Goal: Task Accomplishment & Management: Manage account settings

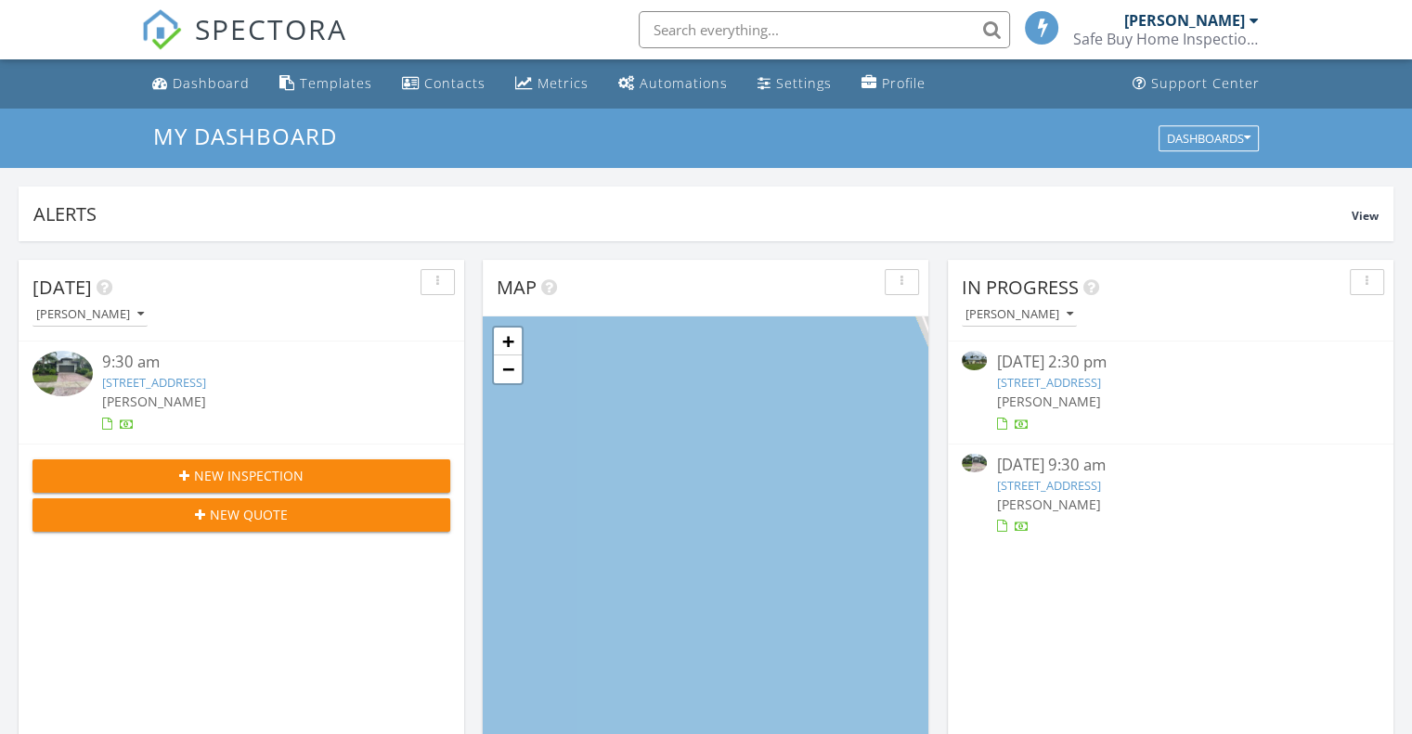
scroll to position [8, 9]
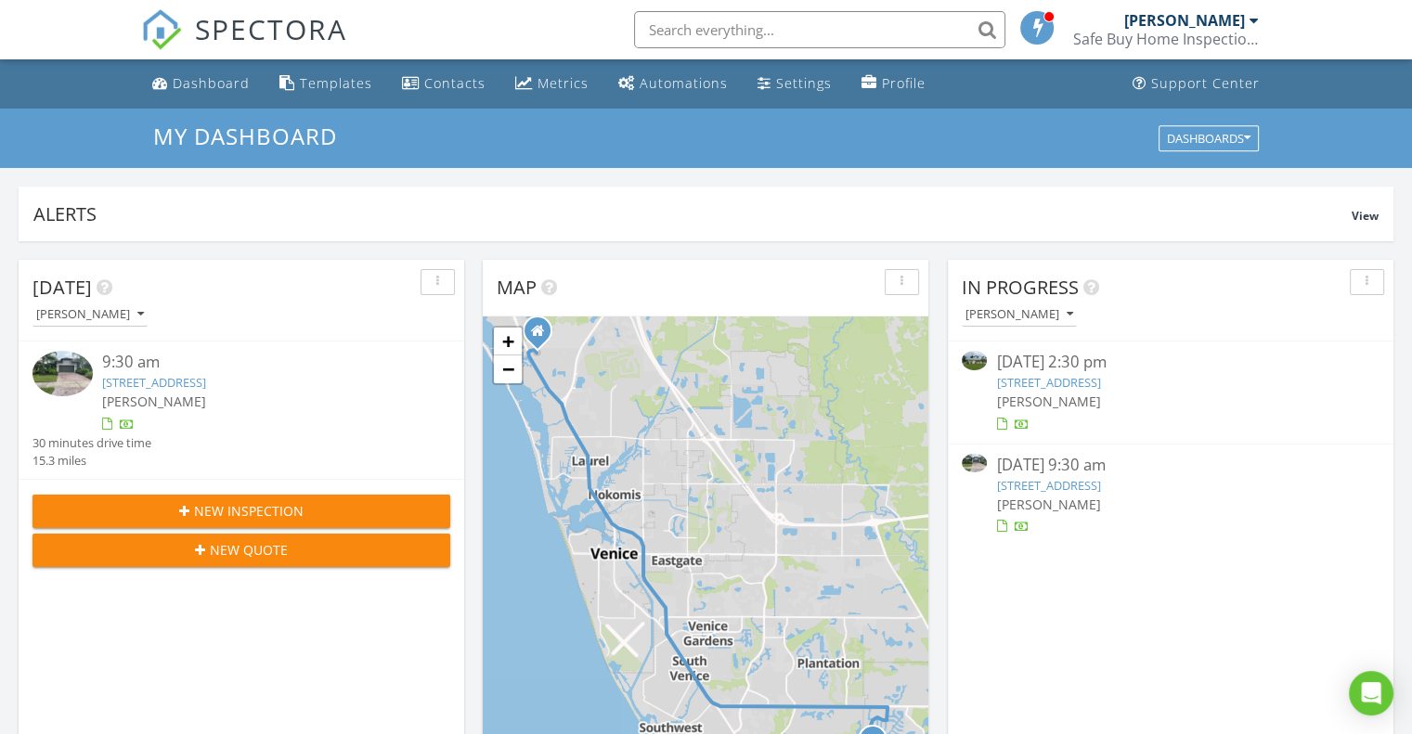
click at [73, 362] on img at bounding box center [62, 373] width 60 height 45
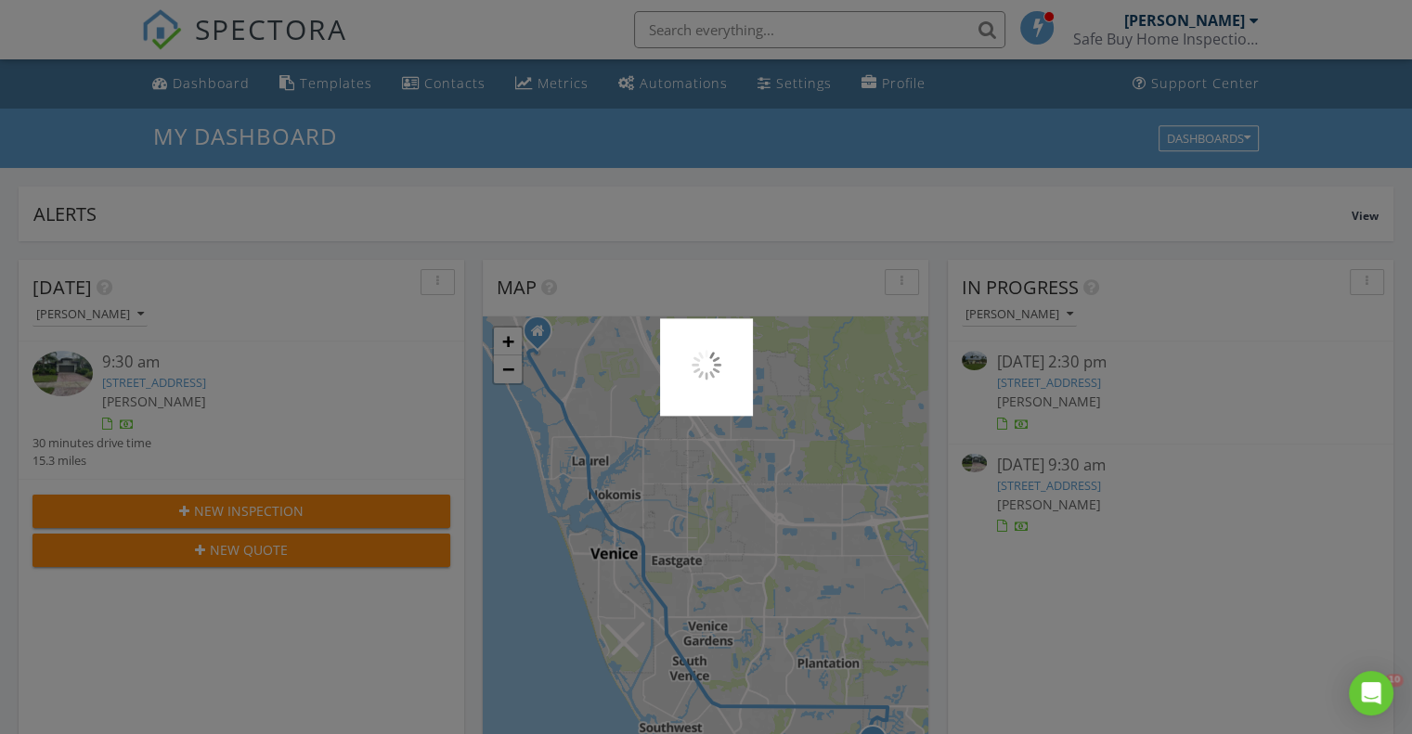
scroll to position [0, 0]
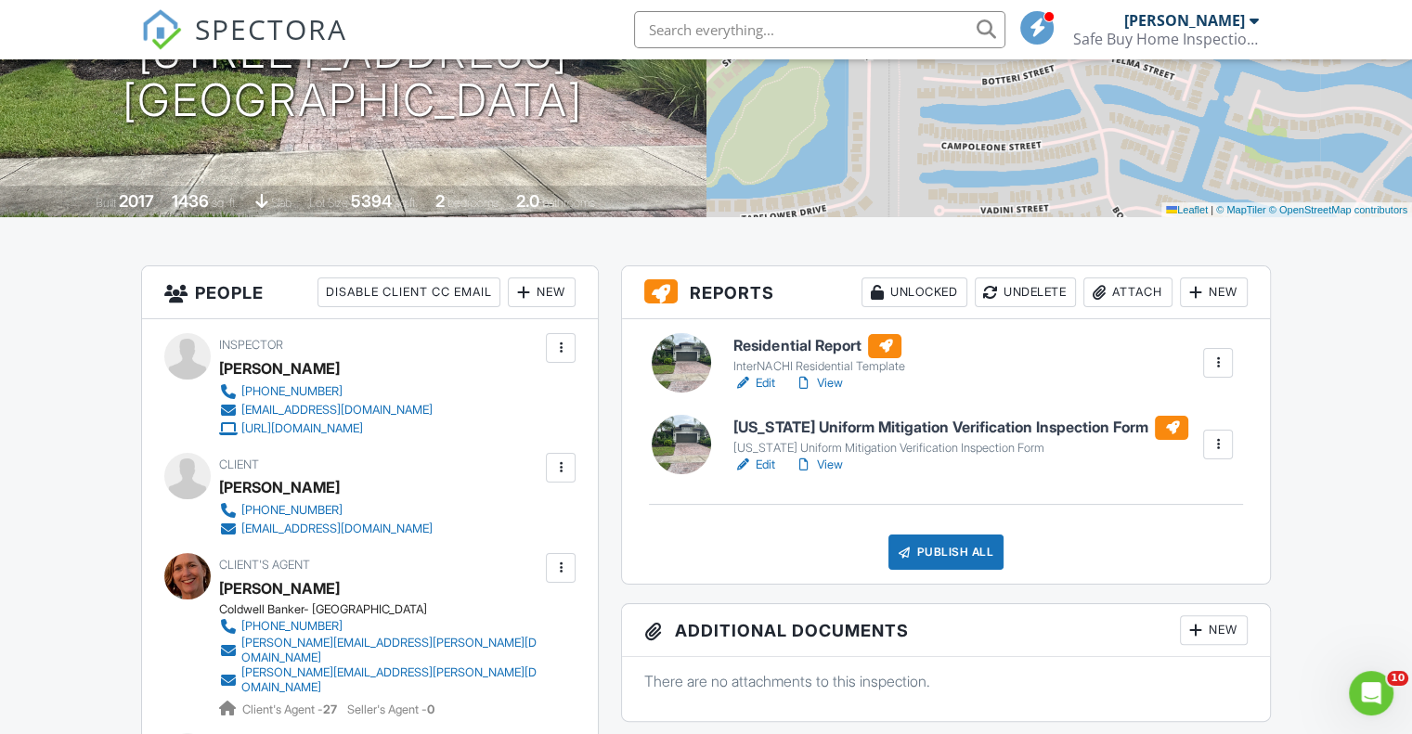
click at [694, 361] on div at bounding box center [681, 362] width 59 height 59
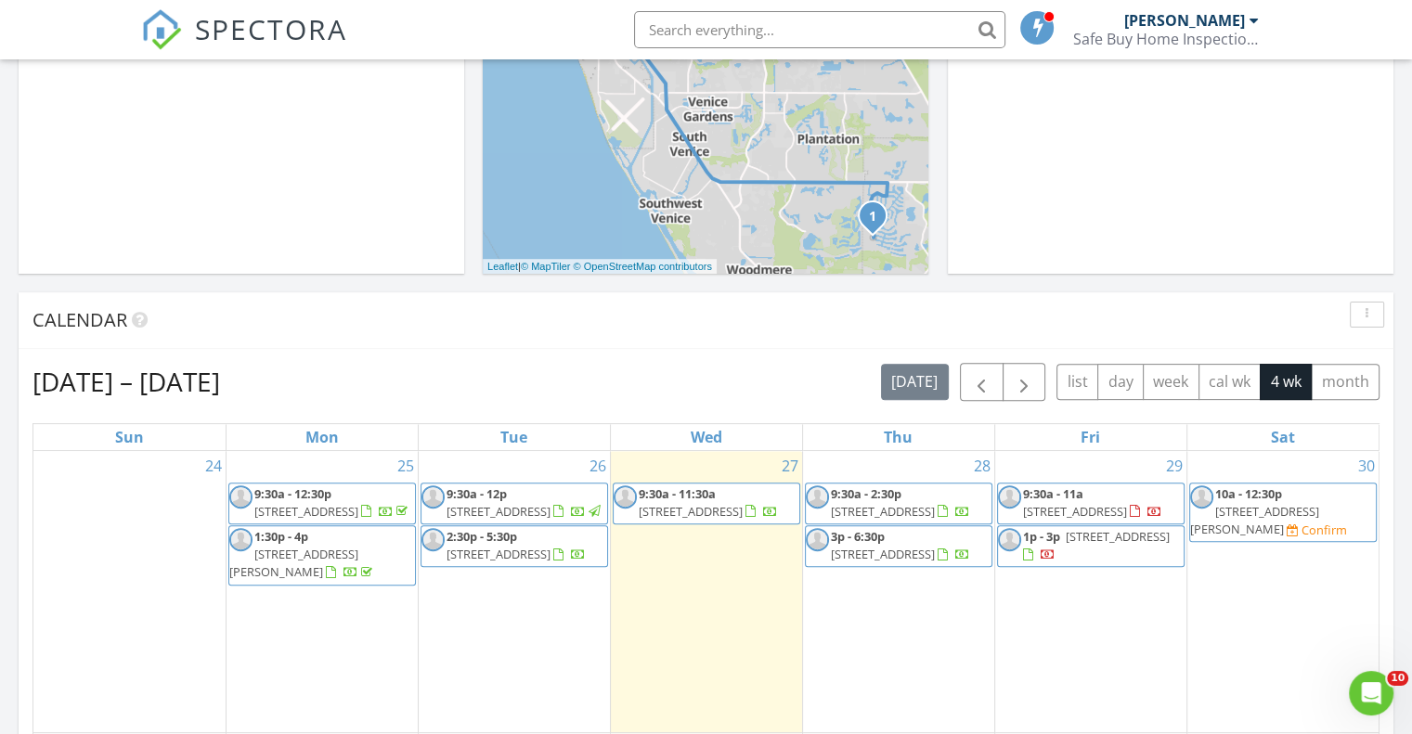
scroll to position [557, 0]
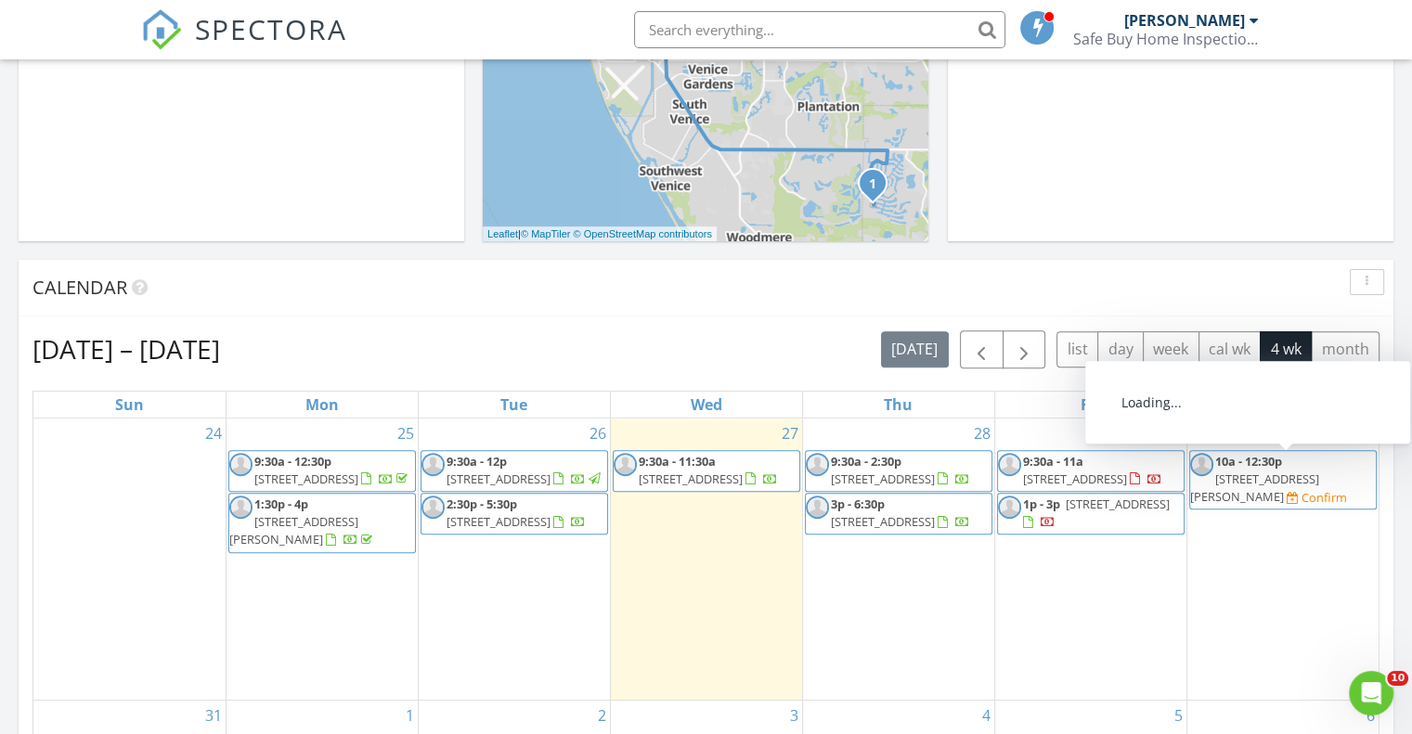
click at [1264, 471] on span "4444 Boyer Terrace, North Port 34288" at bounding box center [1254, 488] width 129 height 34
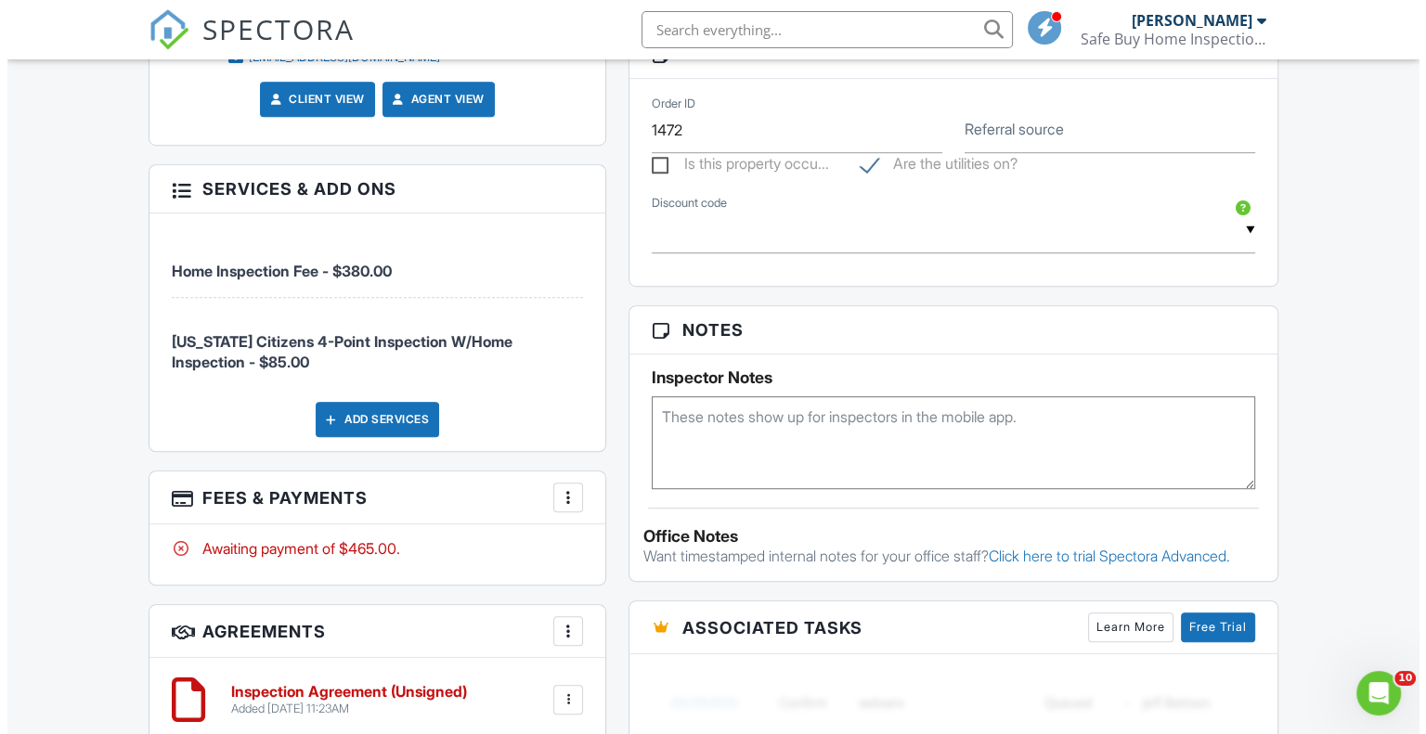
scroll to position [1207, 0]
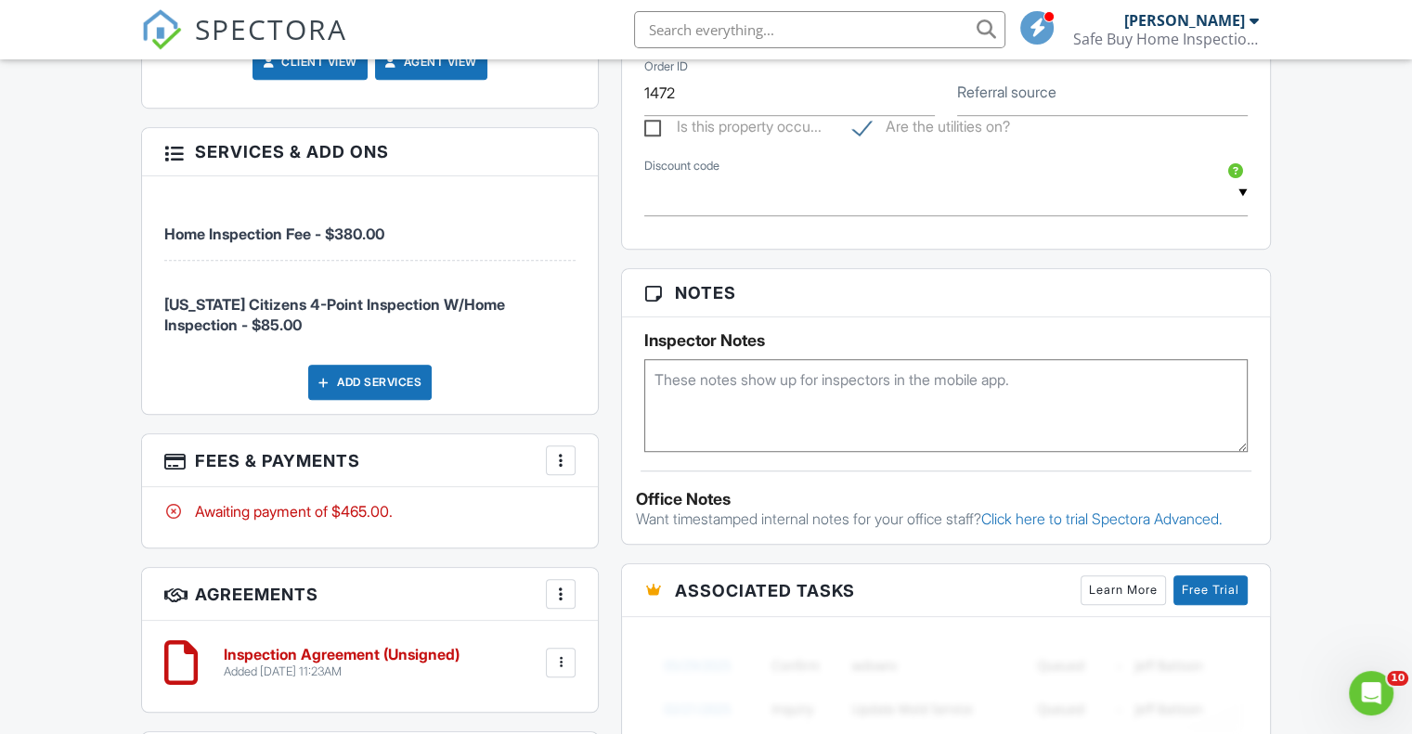
click at [395, 387] on div "Add Services" at bounding box center [369, 382] width 123 height 35
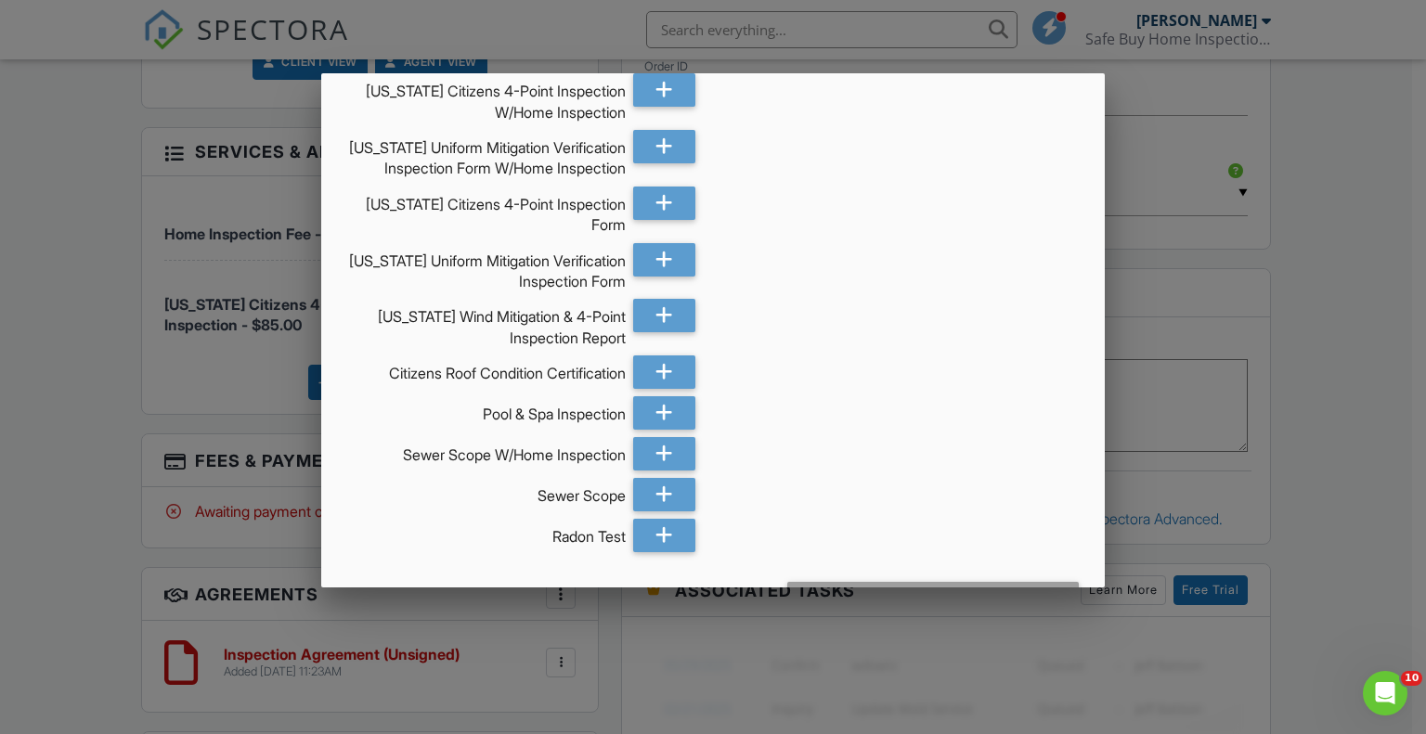
scroll to position [279, 0]
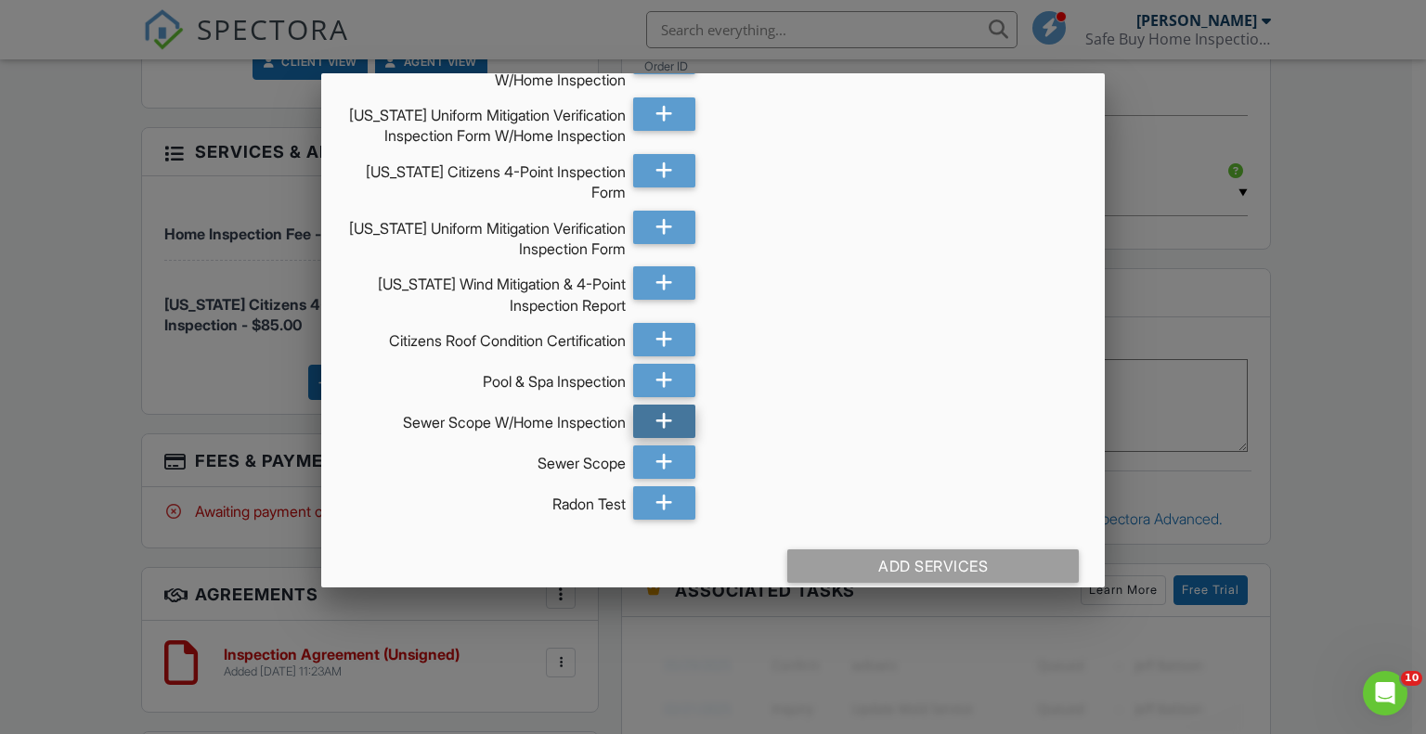
click at [660, 426] on icon at bounding box center [664, 421] width 18 height 33
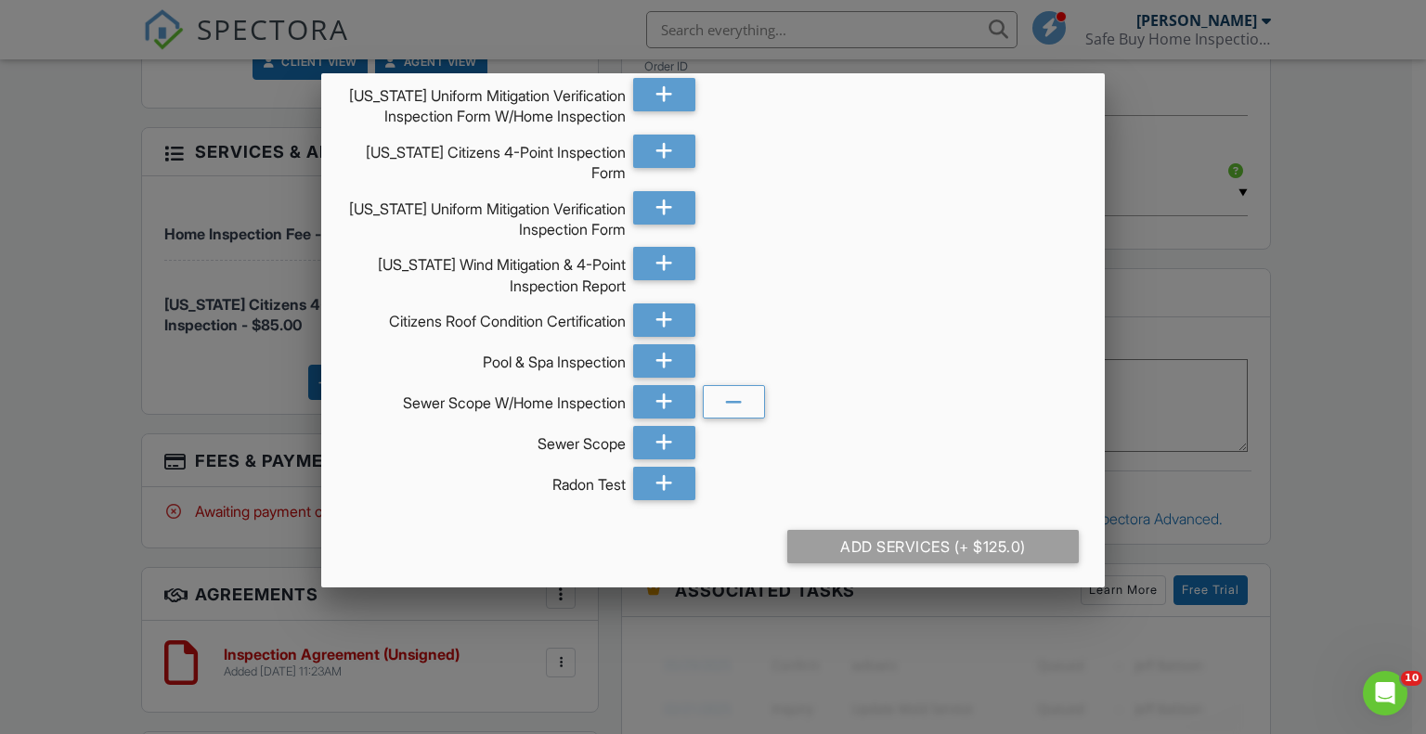
scroll to position [303, 0]
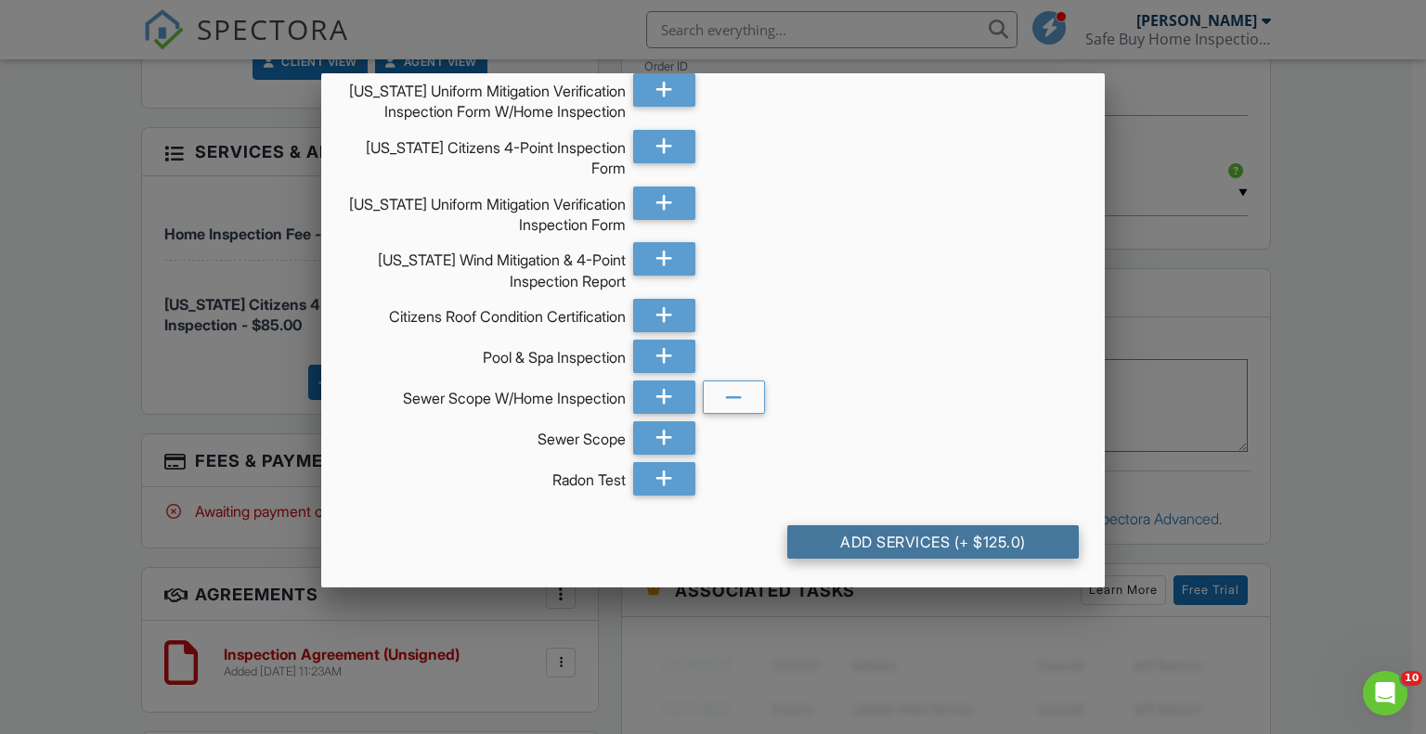
click at [914, 534] on div "Add Services (+ $125.0)" at bounding box center [933, 542] width 292 height 33
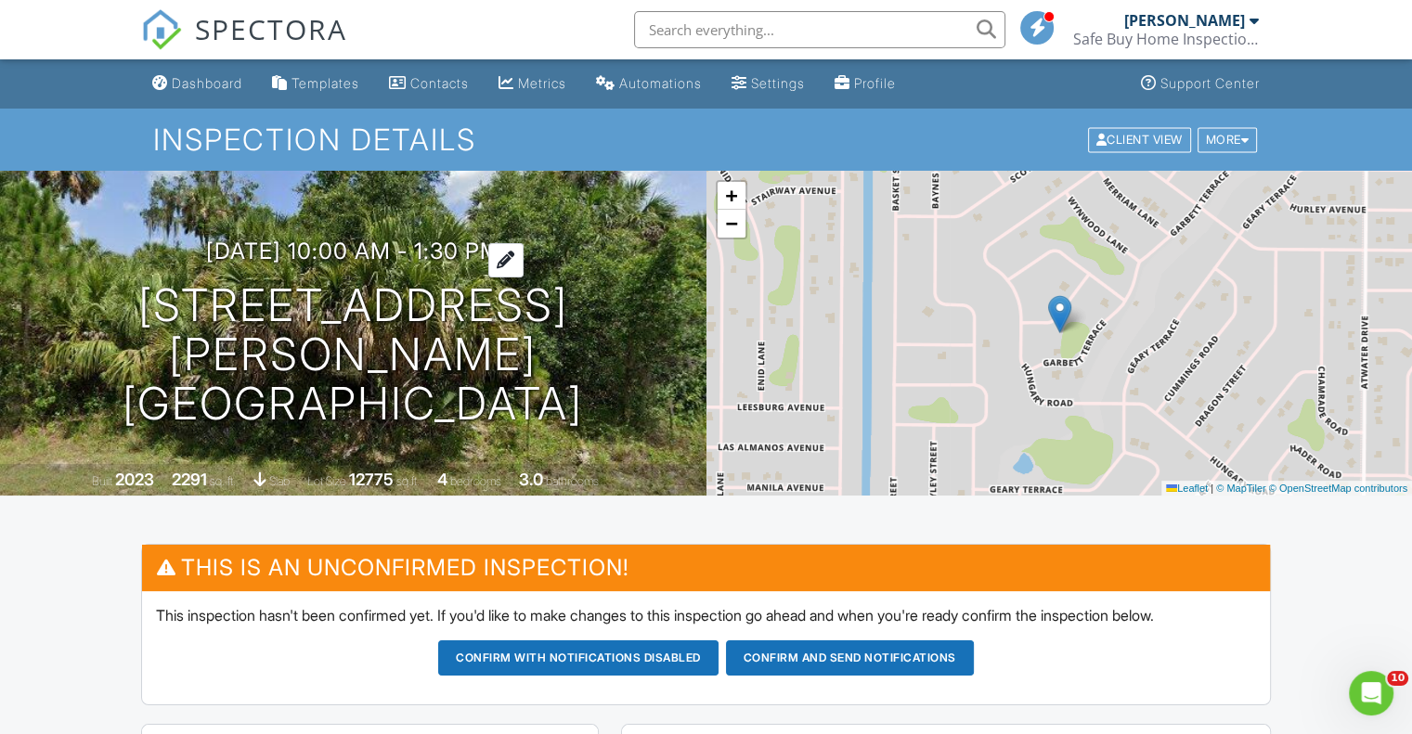
click at [348, 264] on h3 "08/30/2025 10:00 am - 1:30 pm" at bounding box center [353, 251] width 294 height 25
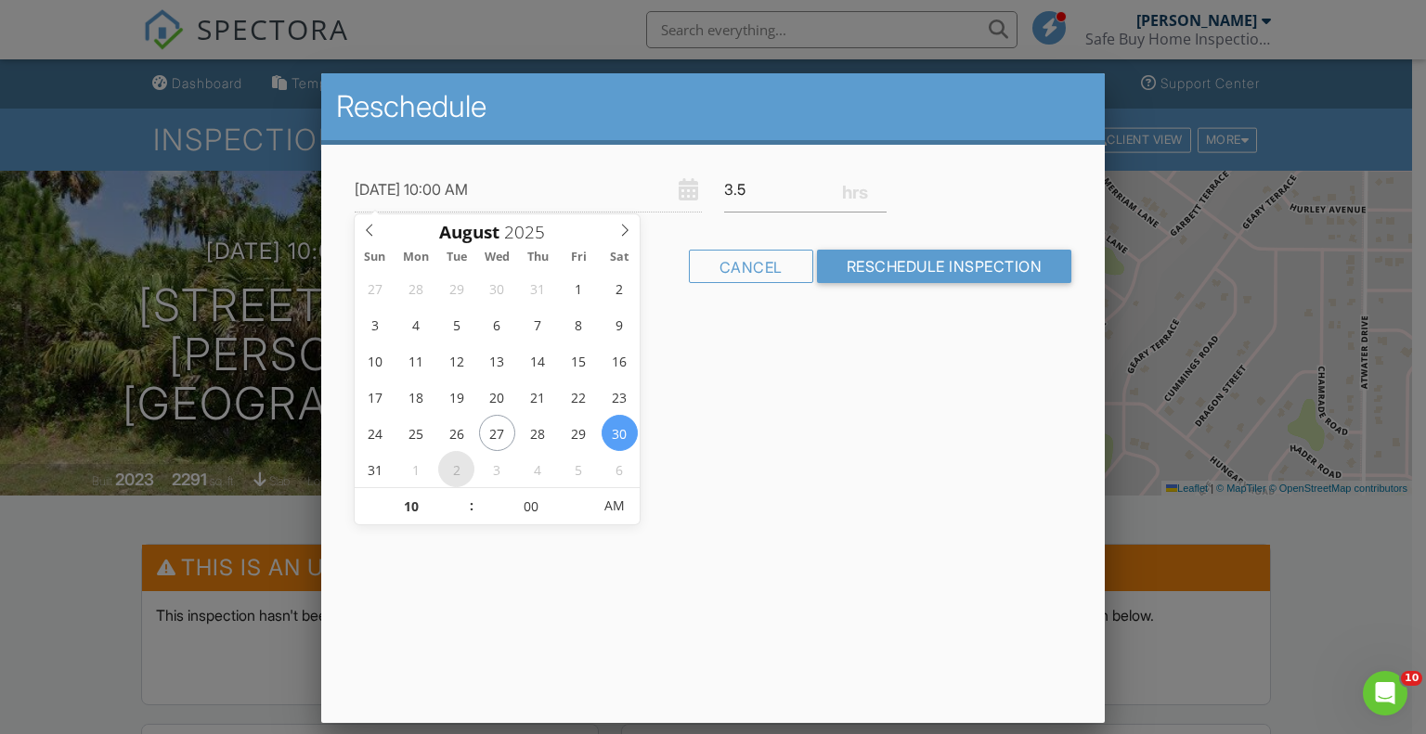
type input "09/02/2025 10:00 AM"
type input "09"
type input "09/02/2025 9:00 AM"
click at [460, 514] on span at bounding box center [462, 516] width 13 height 19
type input "05"
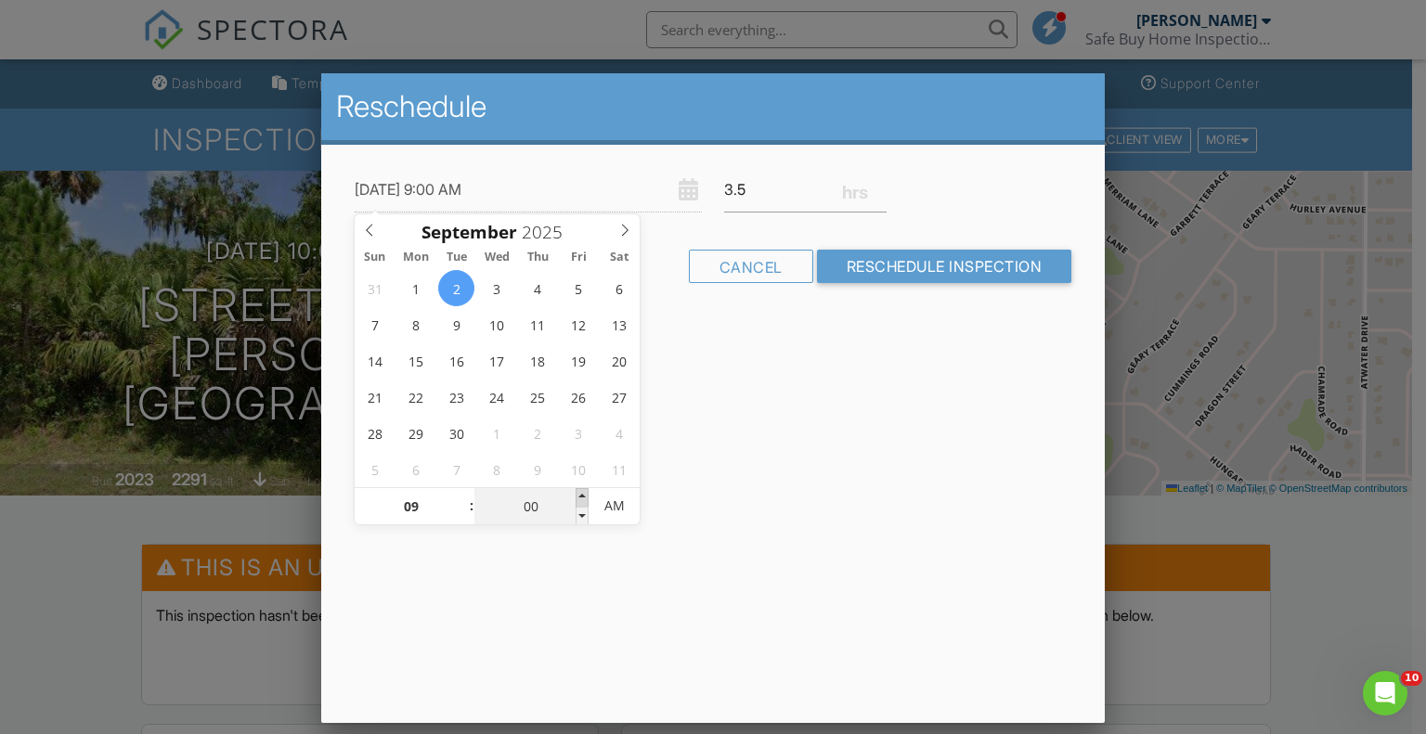
type input "09/02/2025 9:05 AM"
click at [579, 494] on span at bounding box center [582, 497] width 13 height 19
type input "10"
type input "09/02/2025 9:10 AM"
click at [579, 494] on span at bounding box center [582, 497] width 13 height 19
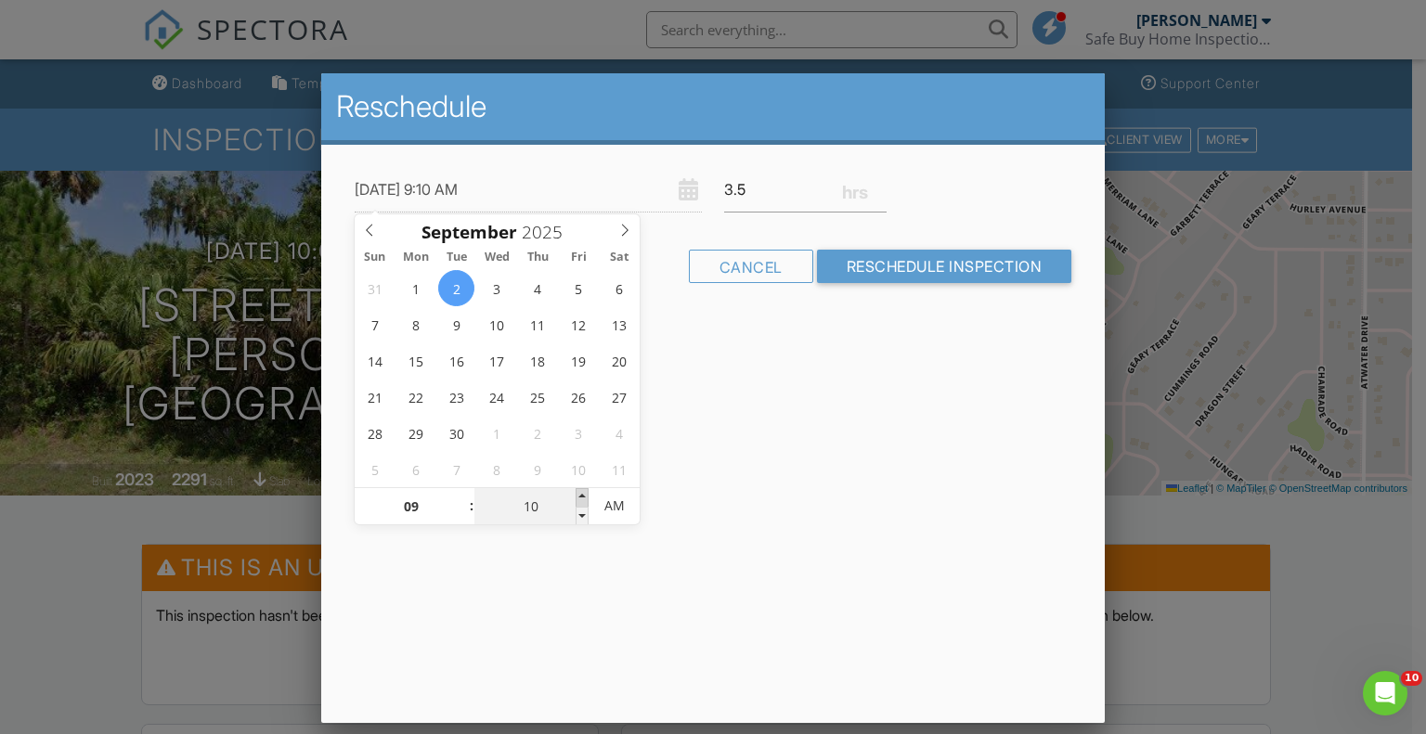
type input "15"
type input "09/02/2025 9:15 AM"
click at [579, 494] on span at bounding box center [582, 497] width 13 height 19
type input "20"
type input "09/02/2025 9:20 AM"
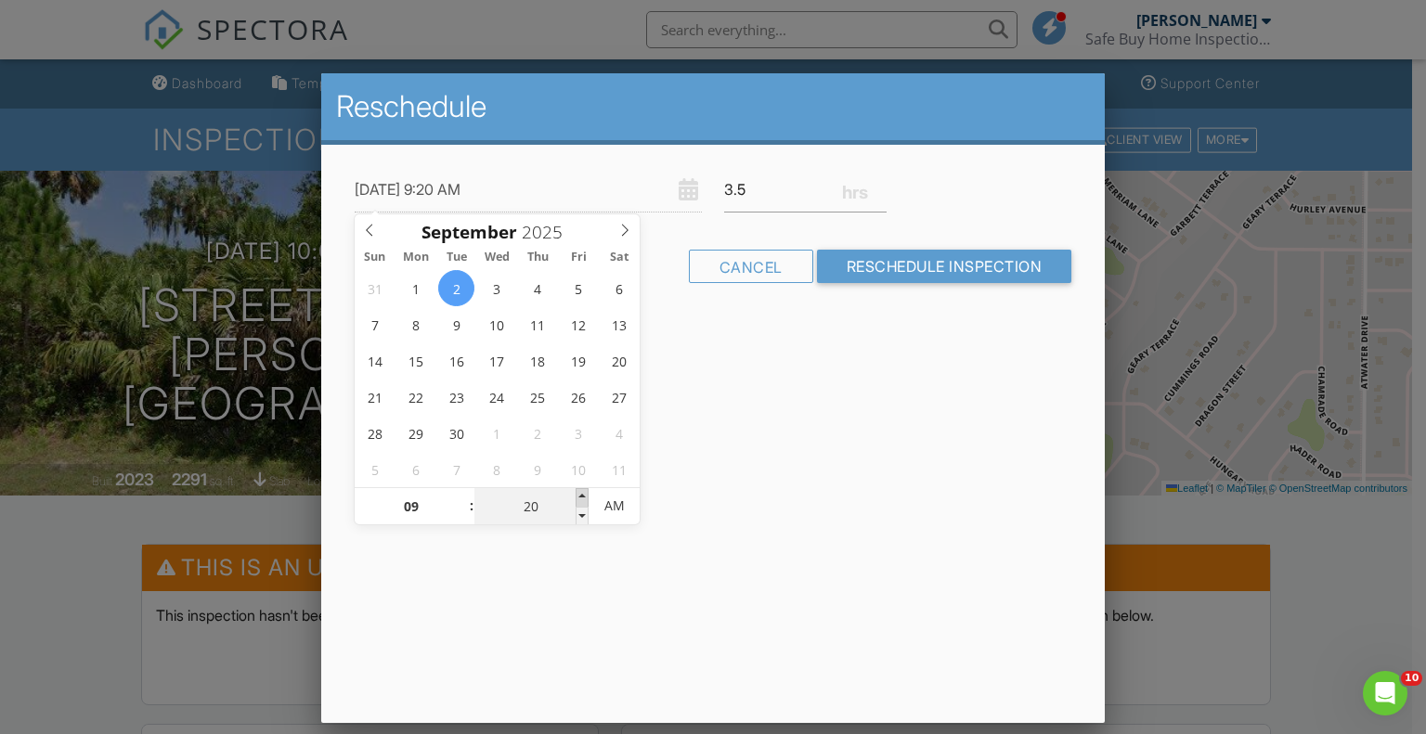
click at [579, 494] on span at bounding box center [582, 497] width 13 height 19
type input "25"
type input "09/02/2025 9:25 AM"
click at [579, 494] on span at bounding box center [582, 497] width 13 height 19
type input "30"
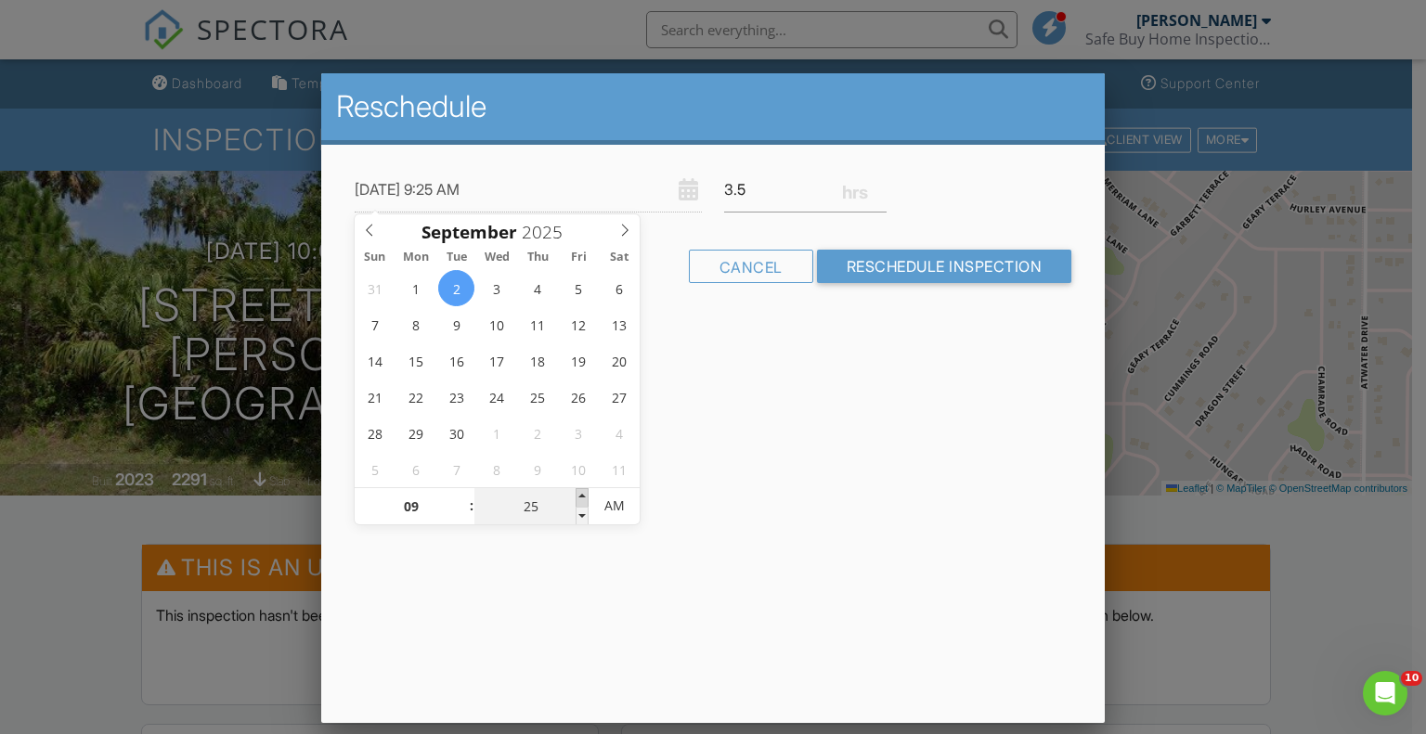
type input "09/02/2025 9:30 AM"
click at [579, 494] on span at bounding box center [582, 497] width 13 height 19
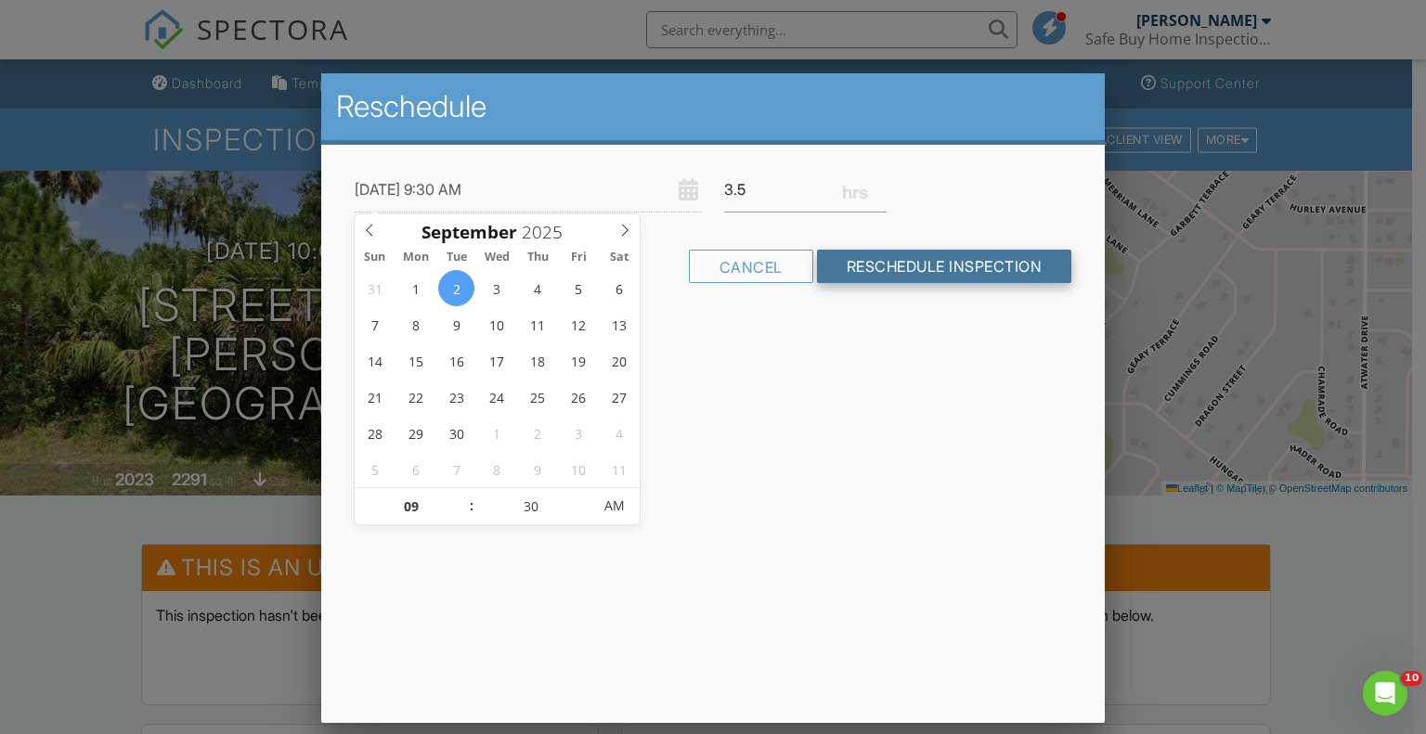
click at [968, 262] on input "Reschedule Inspection" at bounding box center [944, 266] width 255 height 33
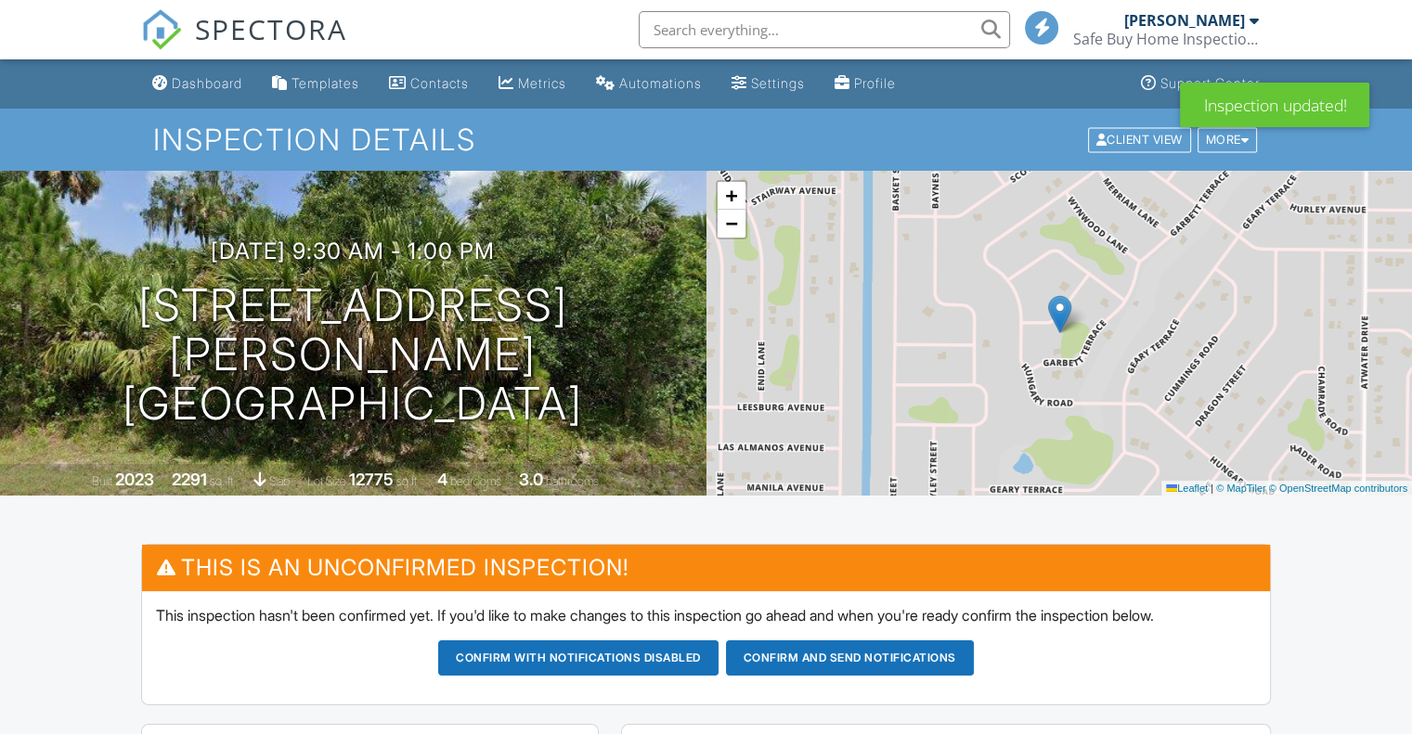
click at [719, 659] on button "Confirm and send notifications" at bounding box center [578, 658] width 280 height 35
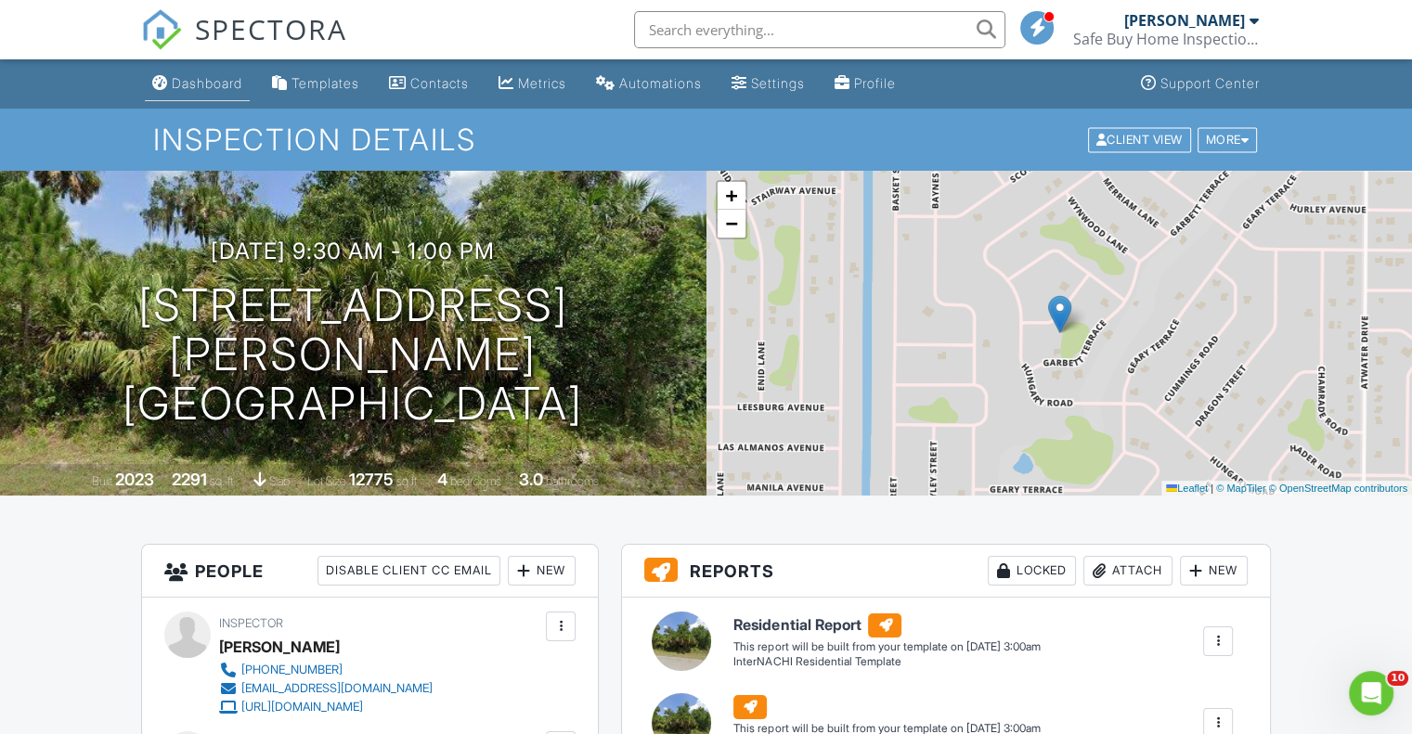
click at [220, 83] on div "Dashboard" at bounding box center [207, 83] width 71 height 16
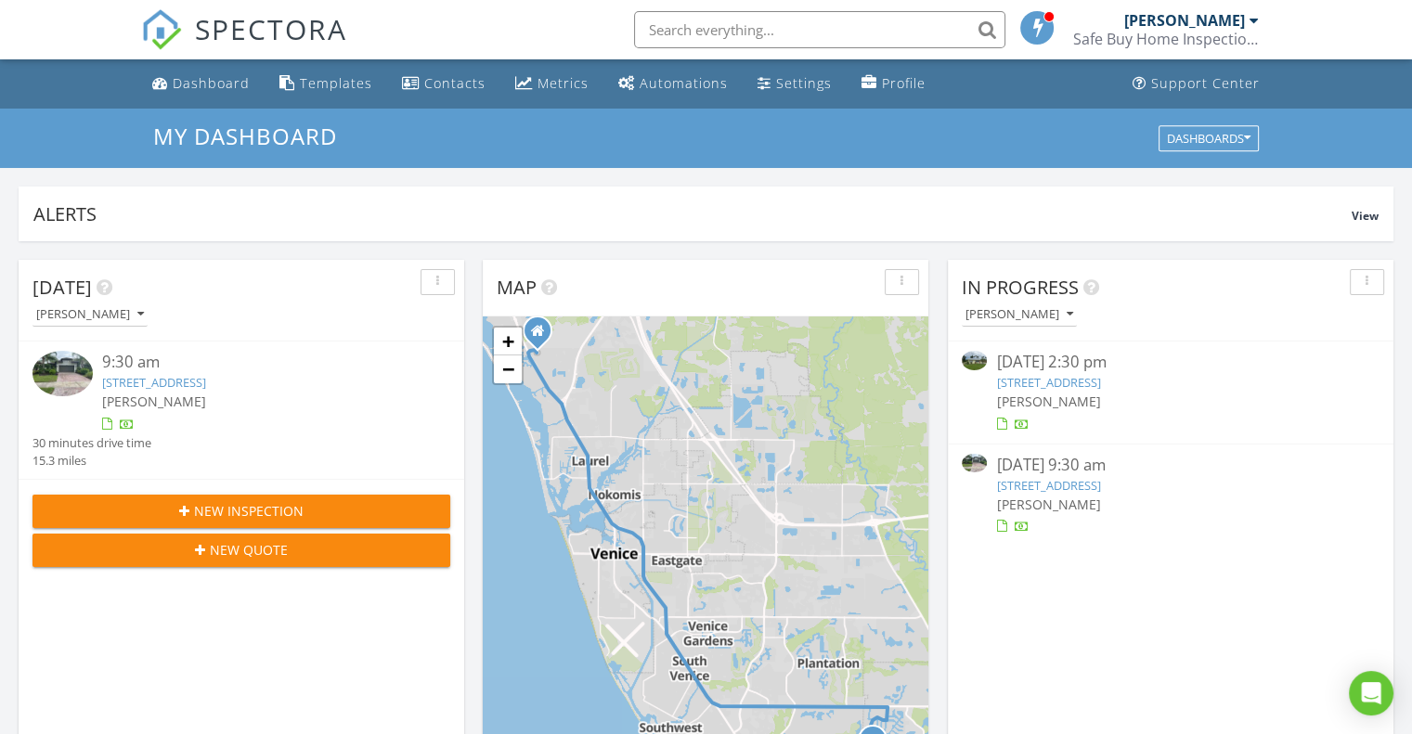
scroll to position [8, 9]
click at [67, 367] on img at bounding box center [62, 373] width 60 height 45
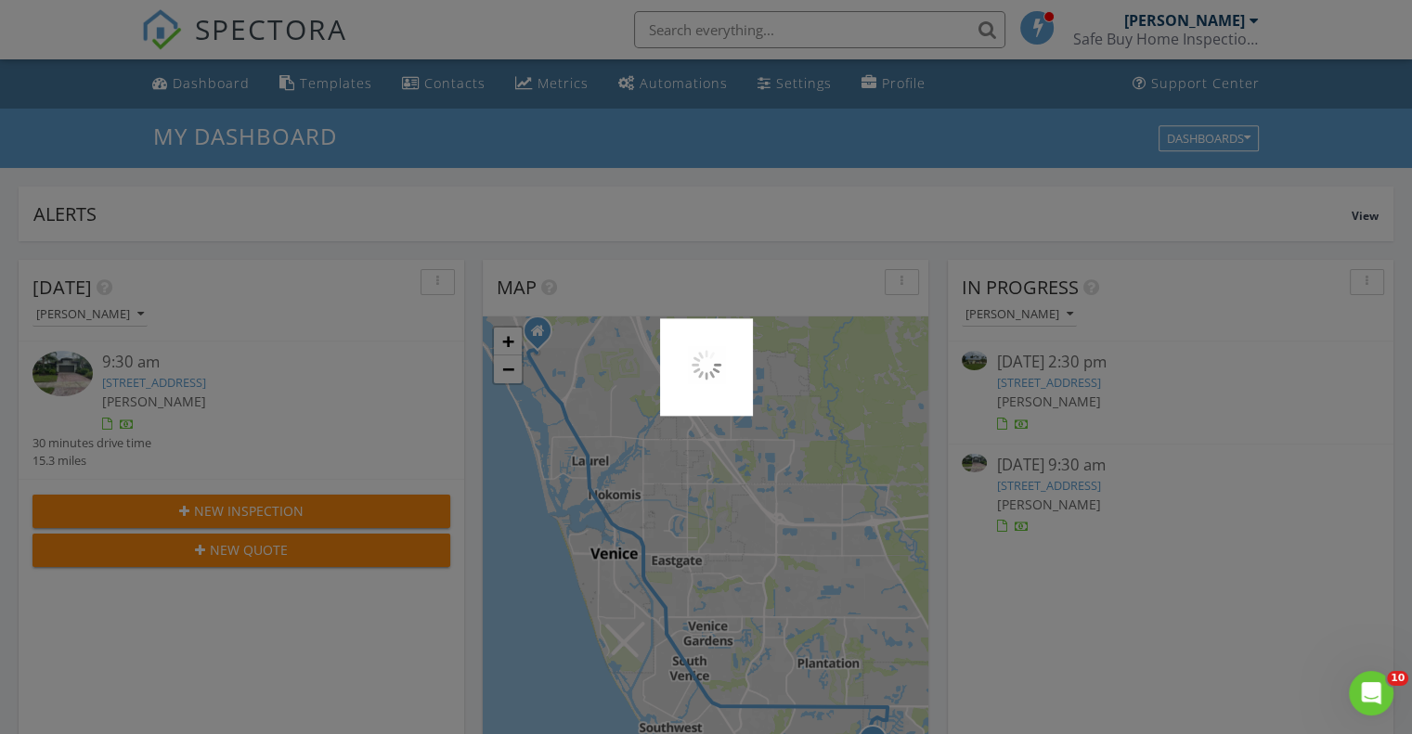
scroll to position [0, 0]
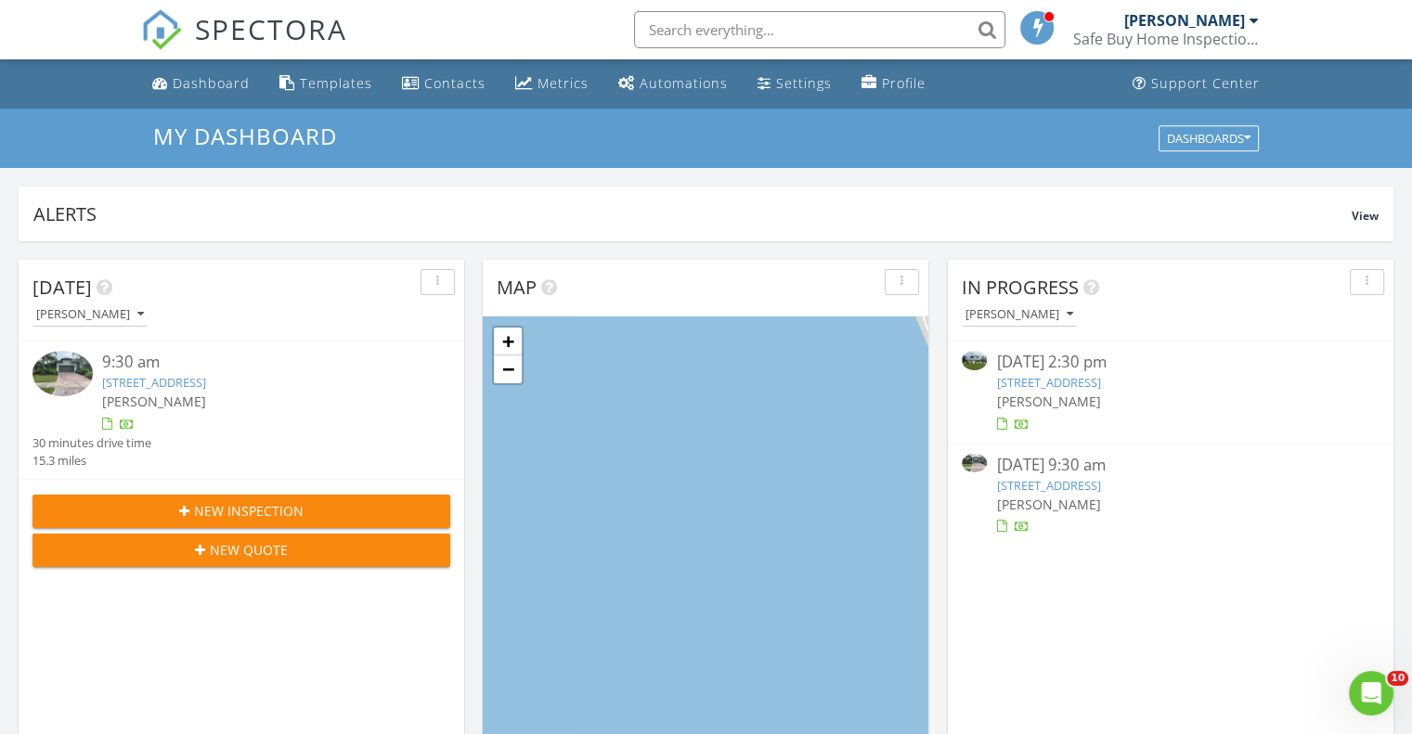
click at [82, 374] on img at bounding box center [62, 373] width 60 height 45
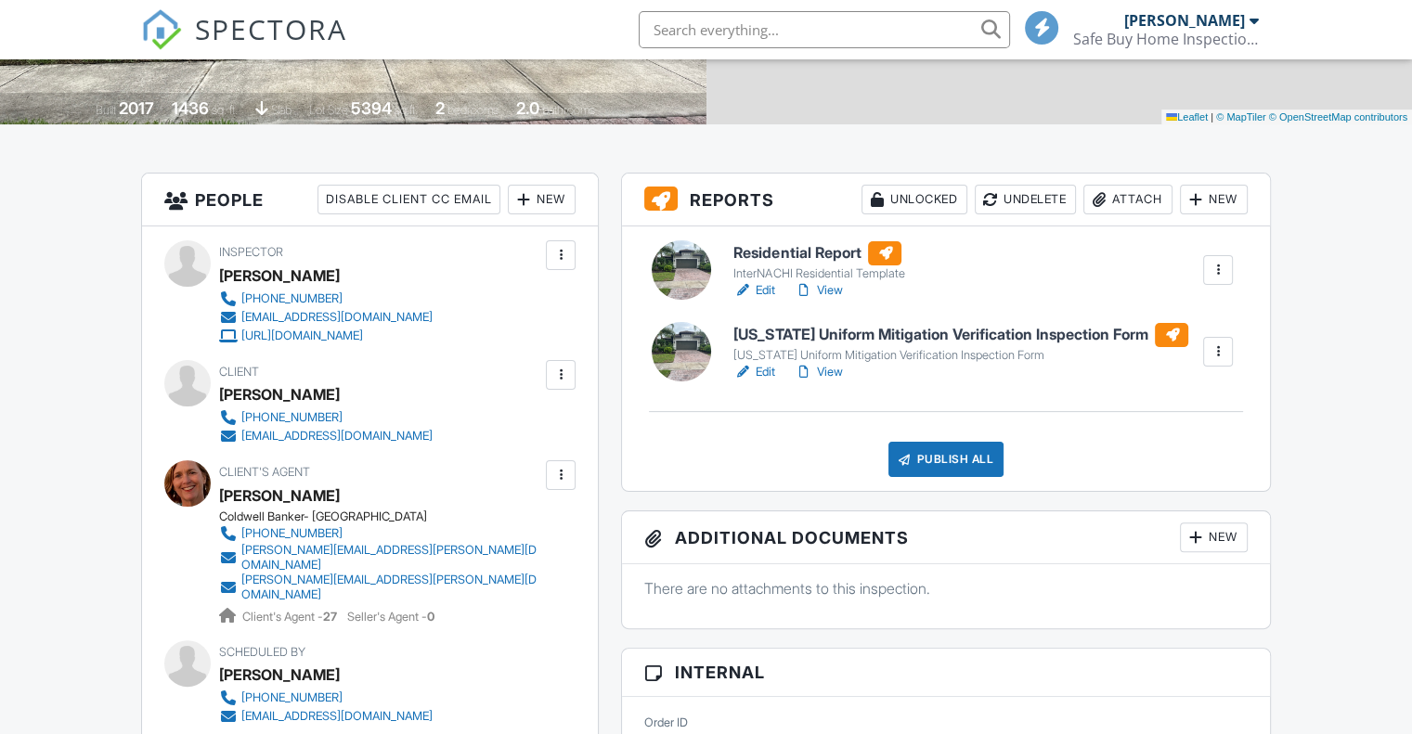
scroll to position [371, 0]
click at [702, 353] on div at bounding box center [681, 351] width 59 height 59
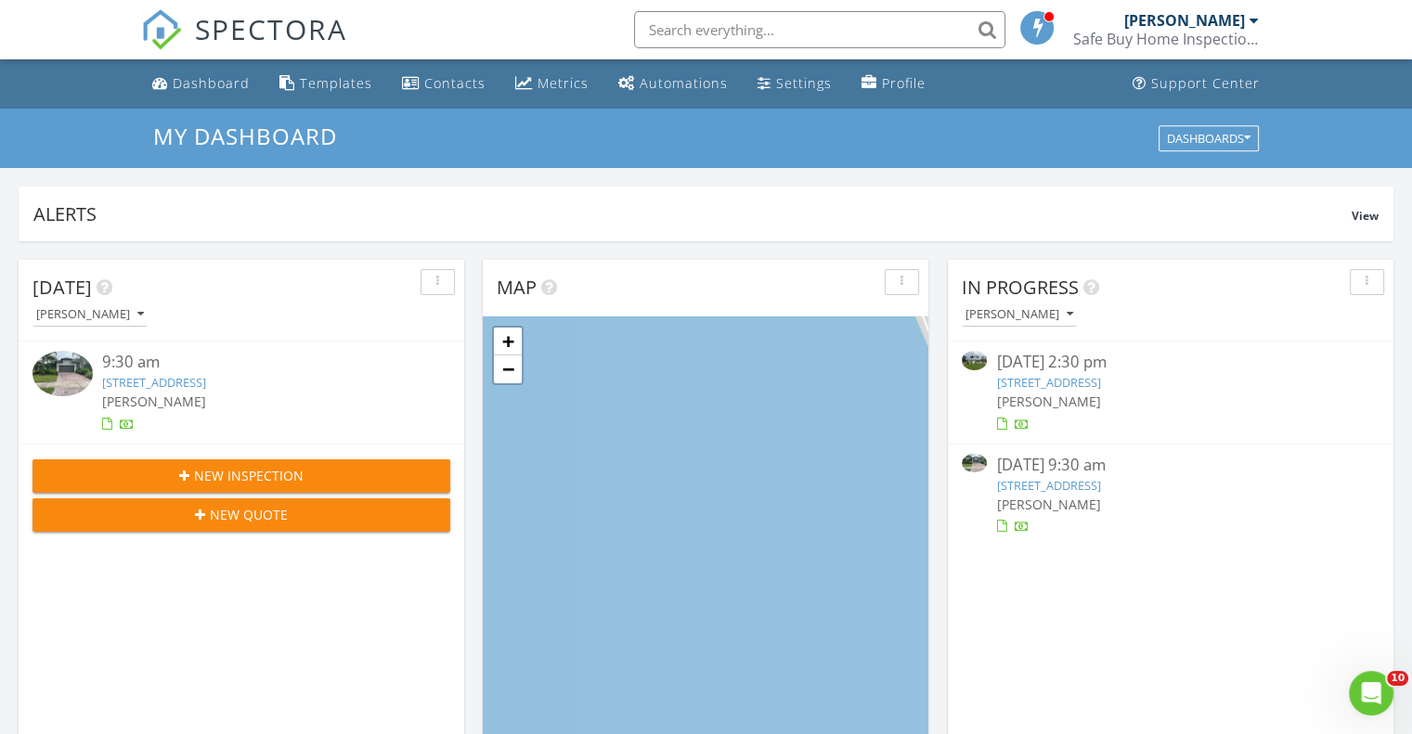
click at [54, 376] on img at bounding box center [62, 373] width 60 height 45
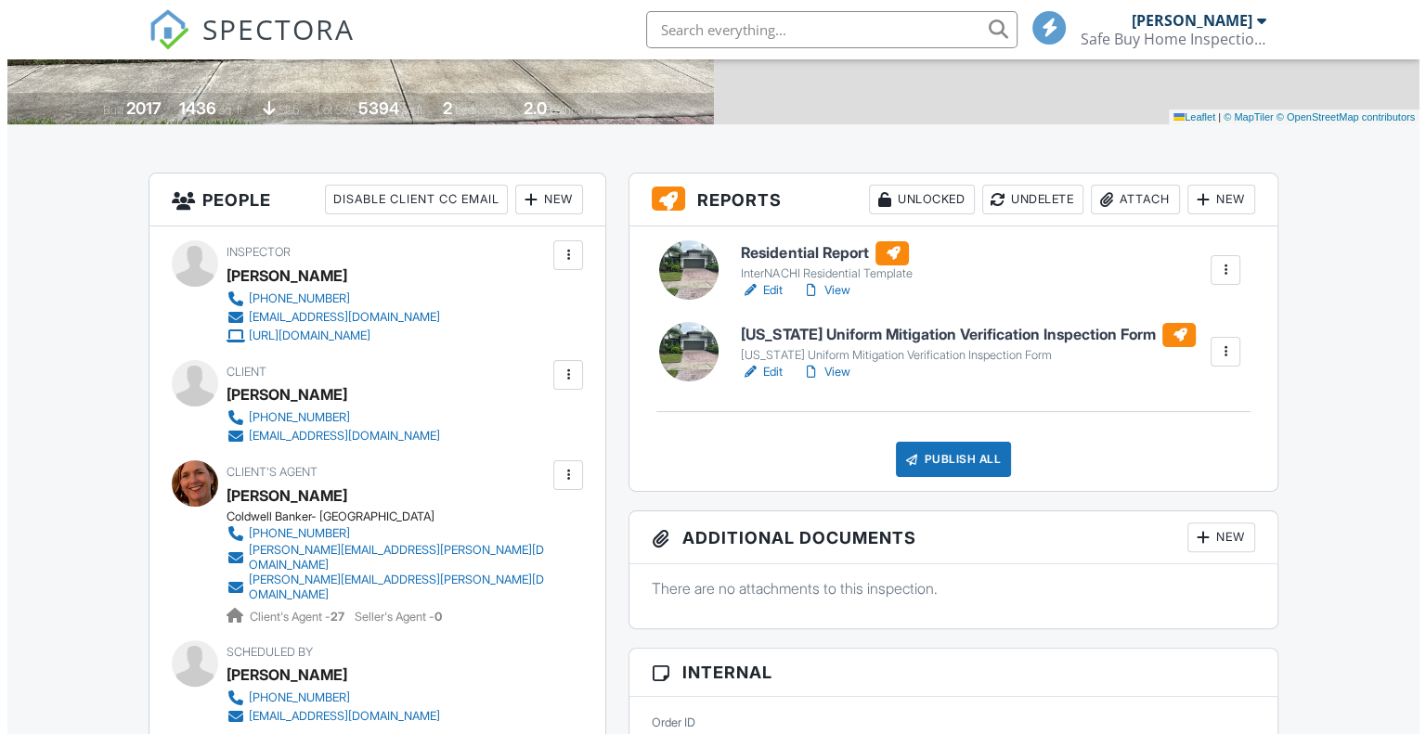
scroll to position [371, 0]
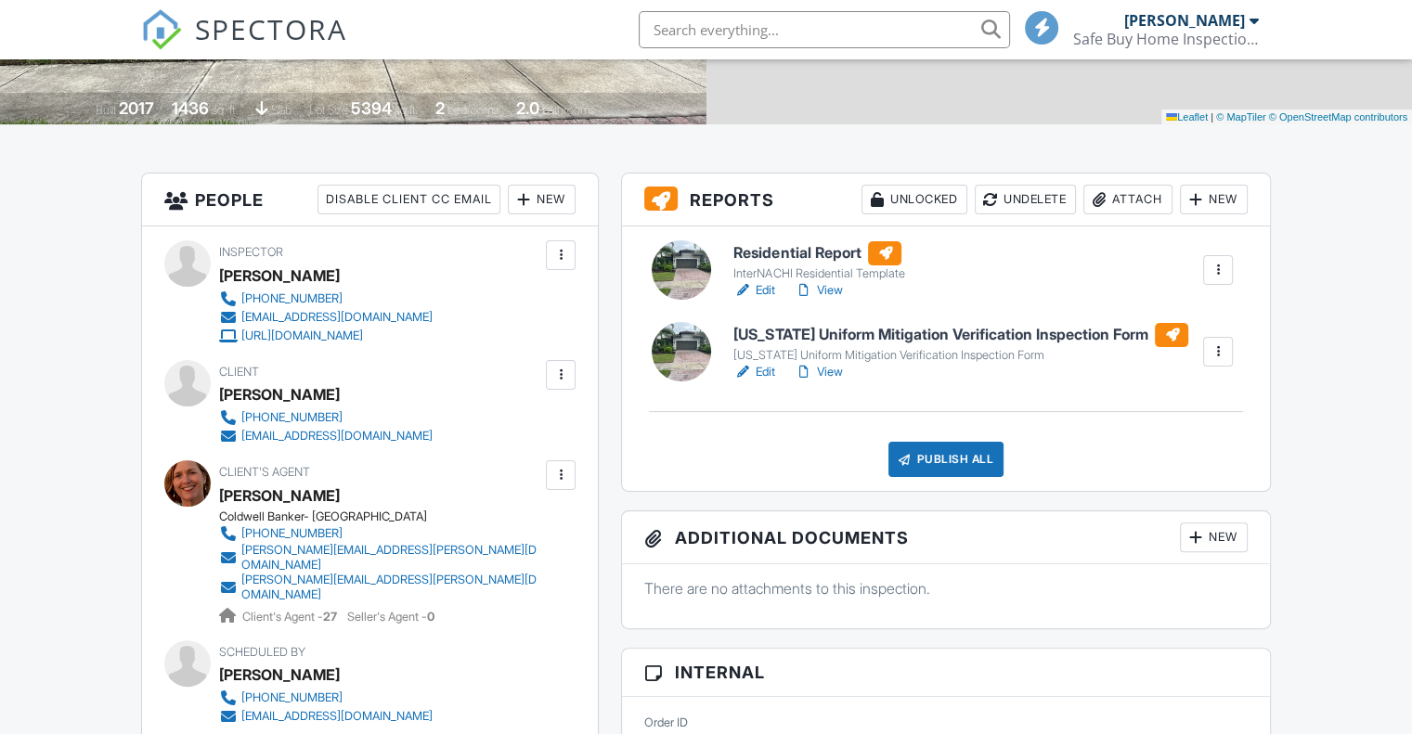
click at [974, 455] on div "Publish All" at bounding box center [947, 459] width 116 height 35
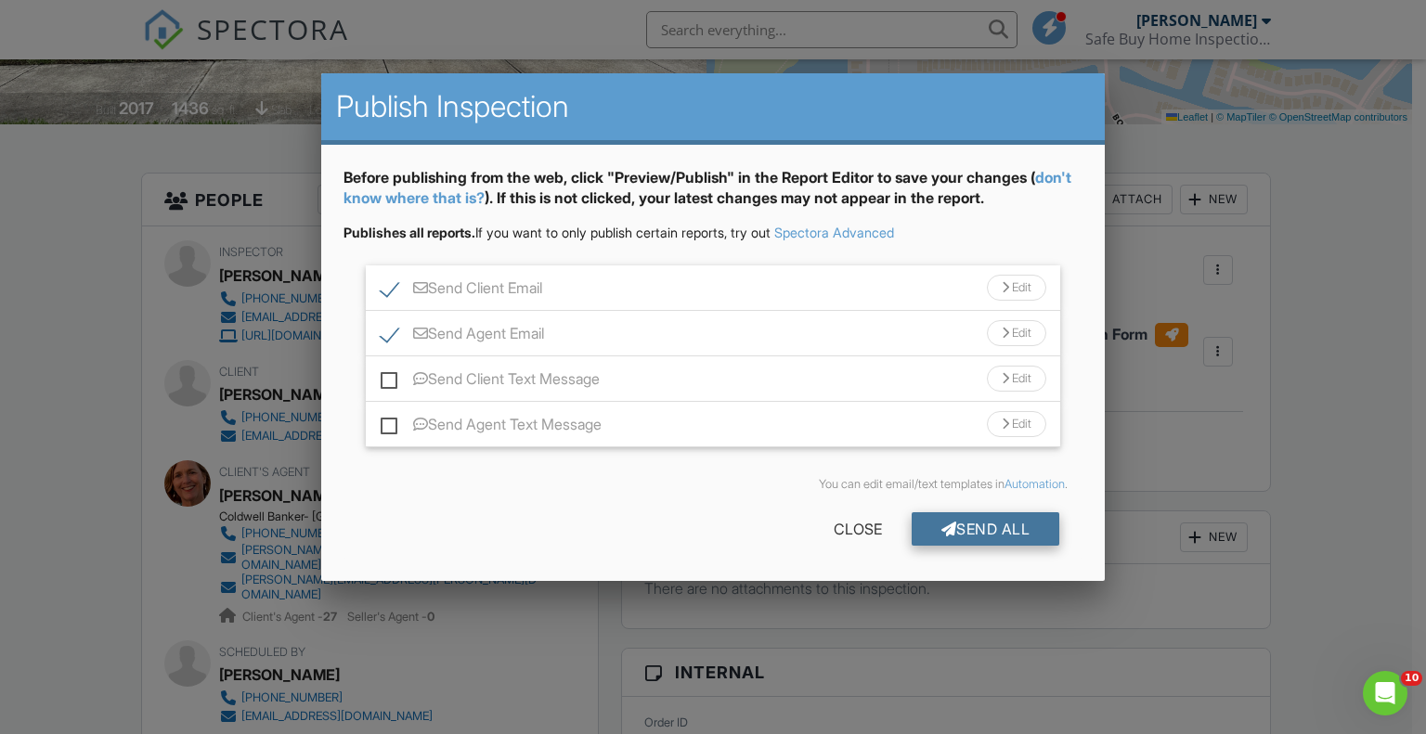
scroll to position [0, 0]
click at [988, 532] on div "Send All" at bounding box center [986, 529] width 149 height 33
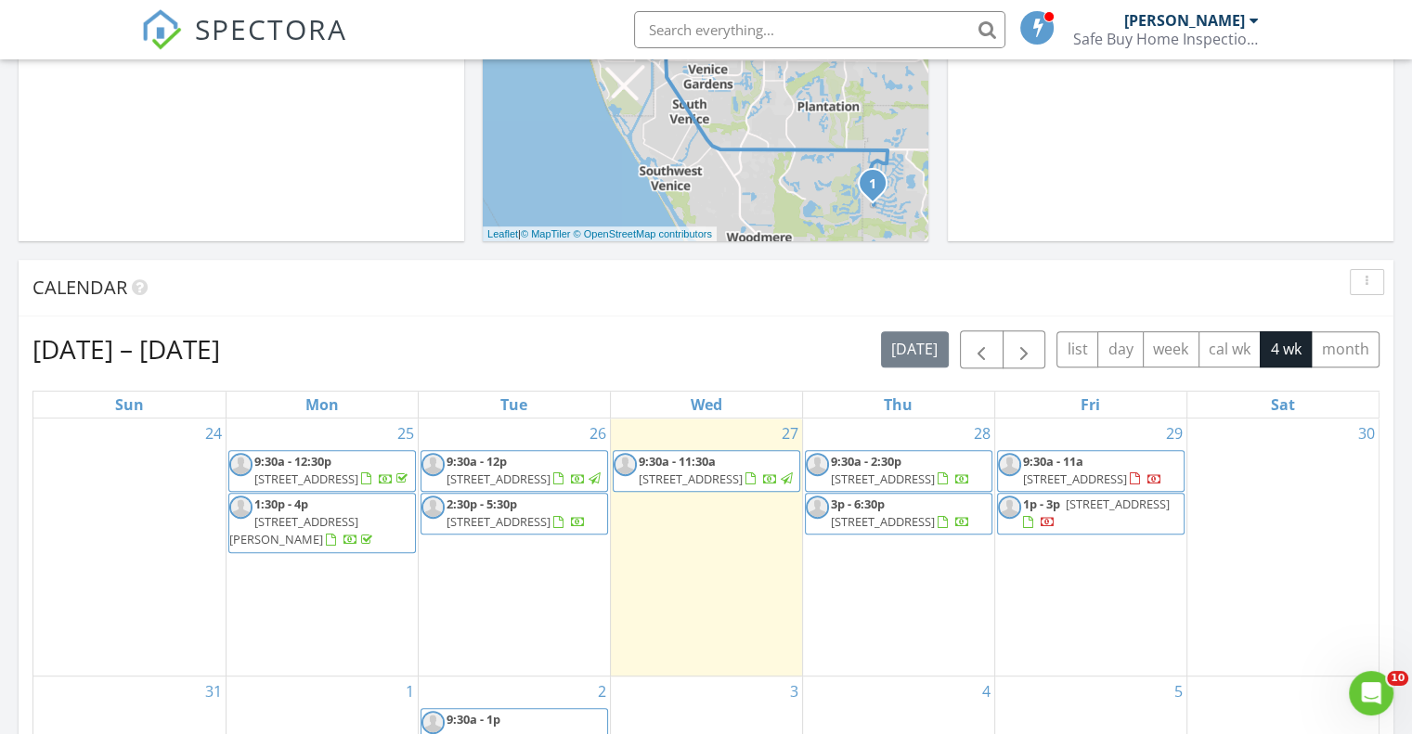
click at [514, 513] on span "2:30p - 5:30p" at bounding box center [482, 504] width 71 height 17
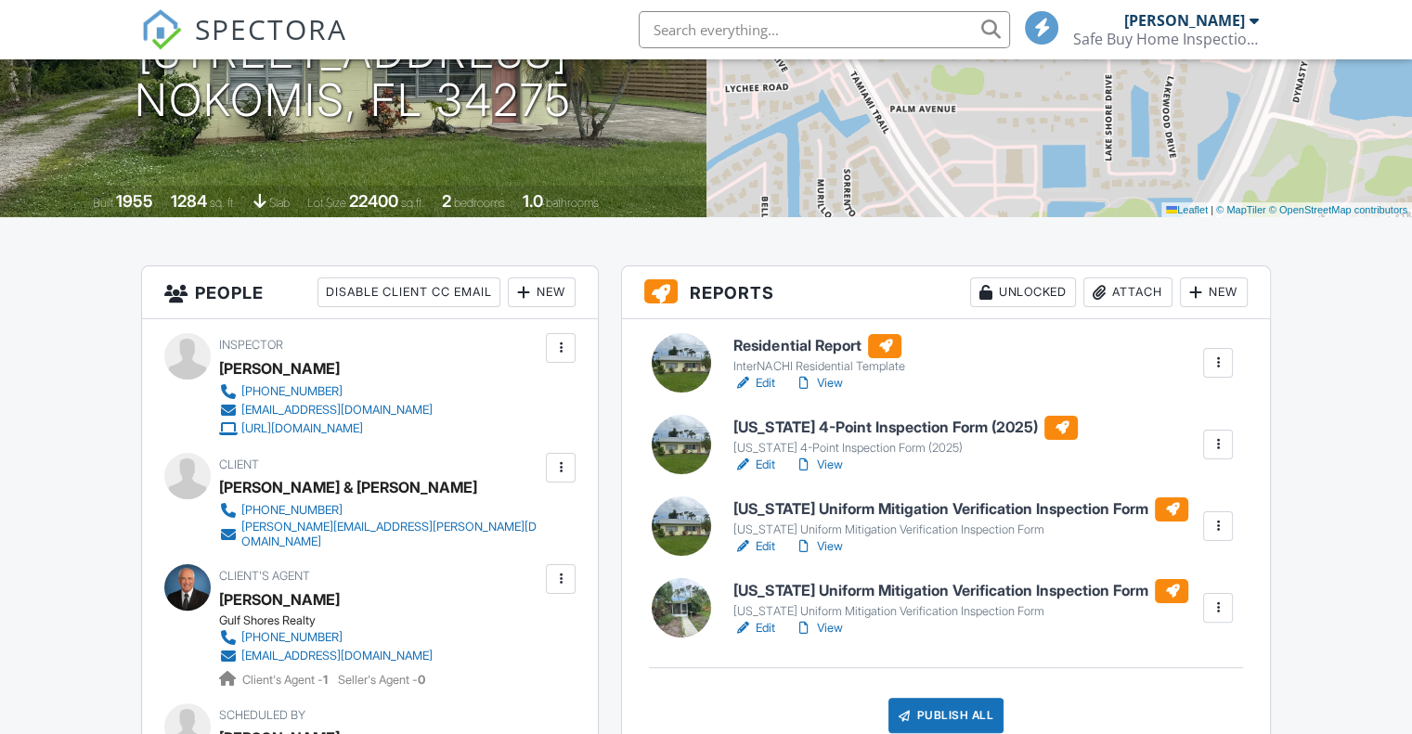
drag, startPoint x: 0, startPoint y: 0, endPoint x: 694, endPoint y: 519, distance: 867.0
click at [694, 519] on div at bounding box center [681, 526] width 59 height 59
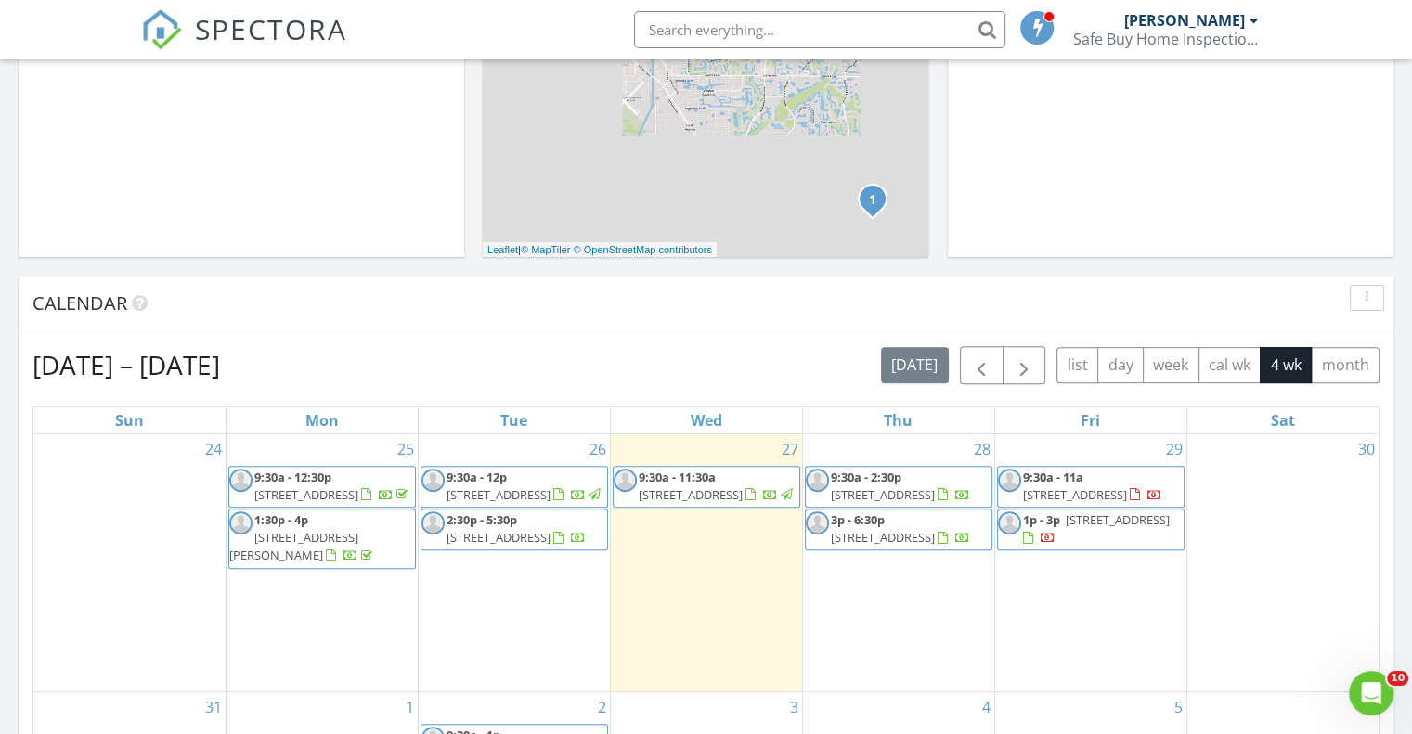
scroll to position [557, 0]
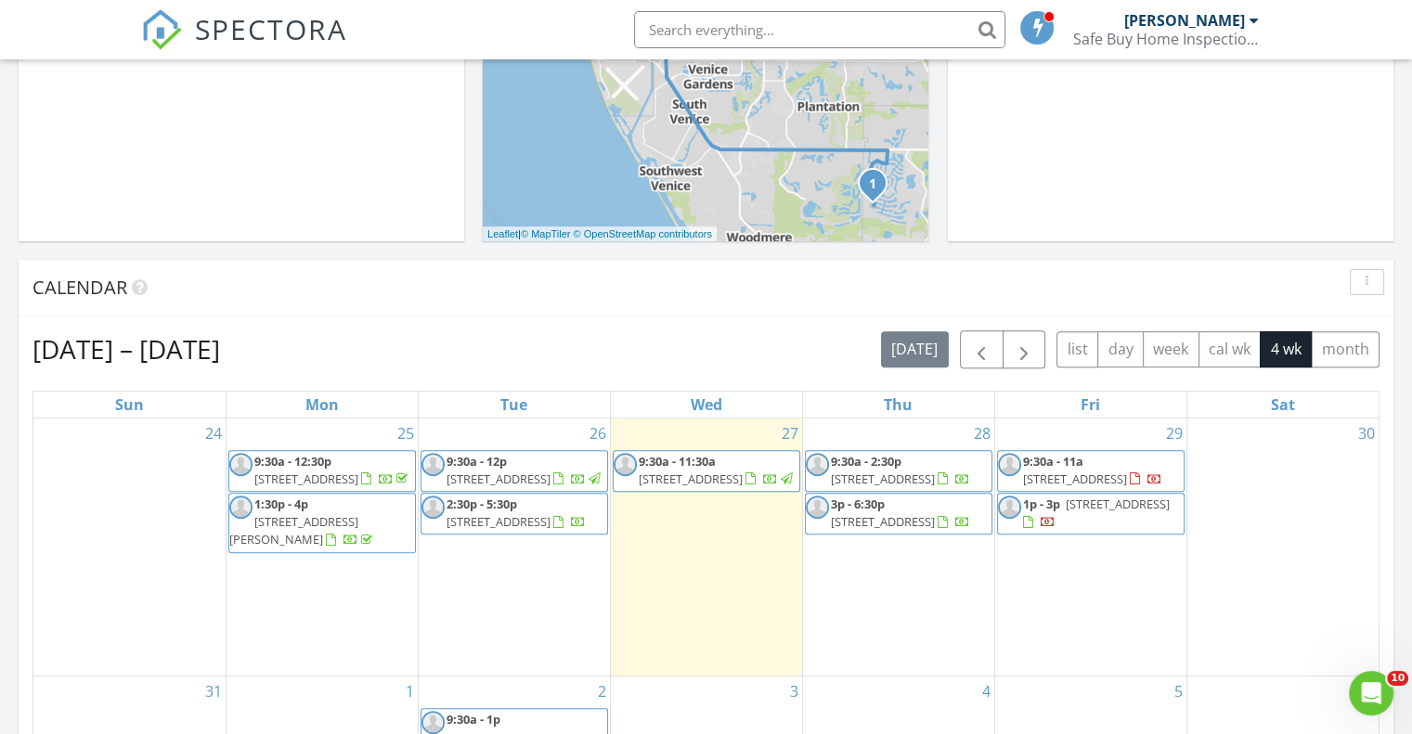
click at [548, 523] on span "212 Gulf Ave, Nokomis 34275" at bounding box center [499, 521] width 104 height 17
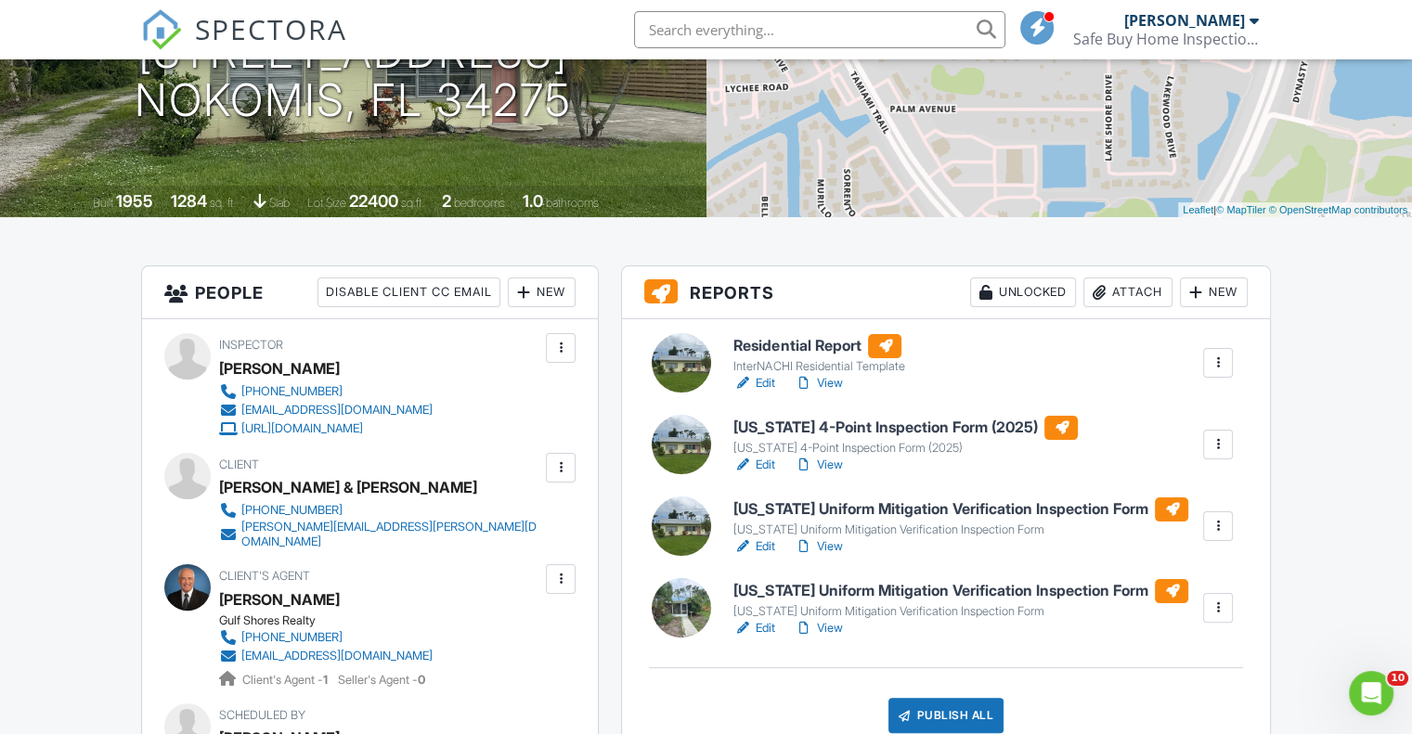
click at [673, 608] on div at bounding box center [681, 607] width 59 height 59
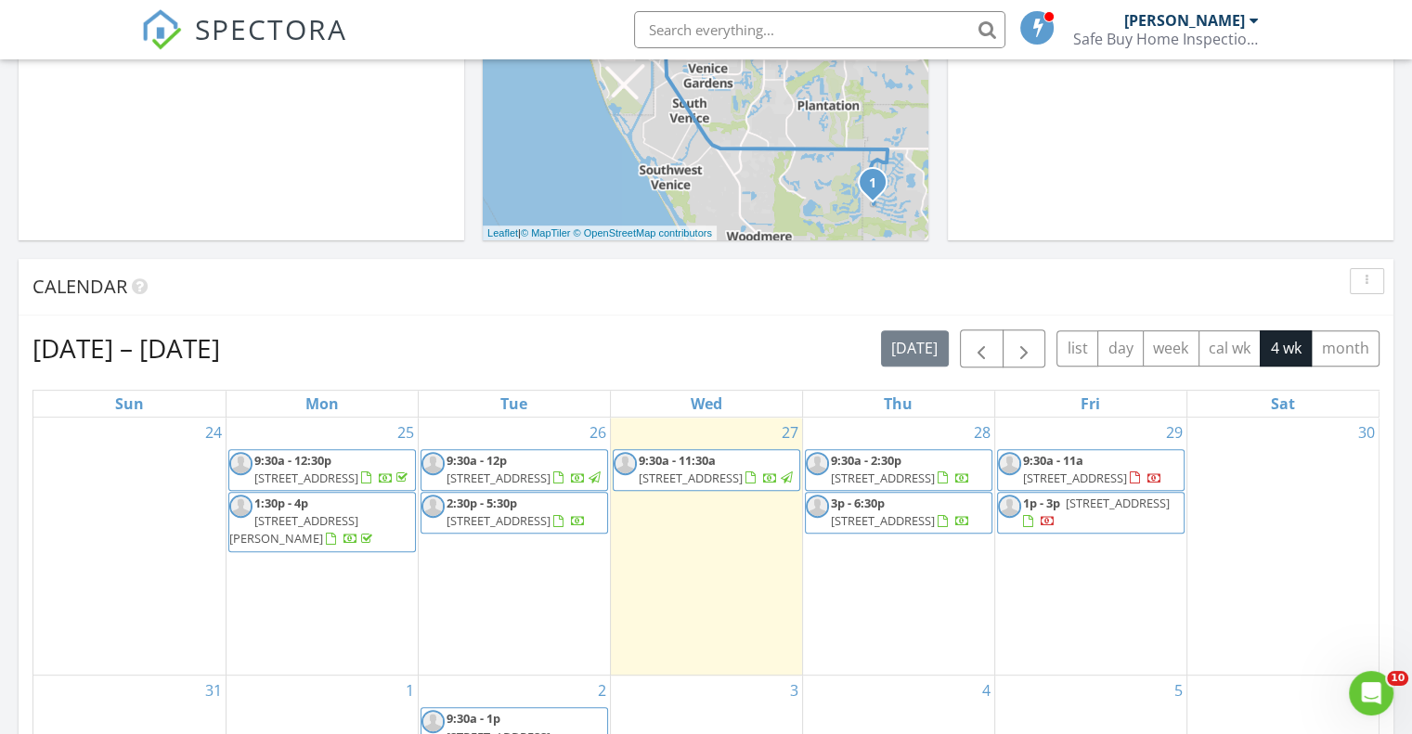
scroll to position [557, 0]
click at [506, 513] on span "2:30p - 5:30p" at bounding box center [482, 504] width 71 height 17
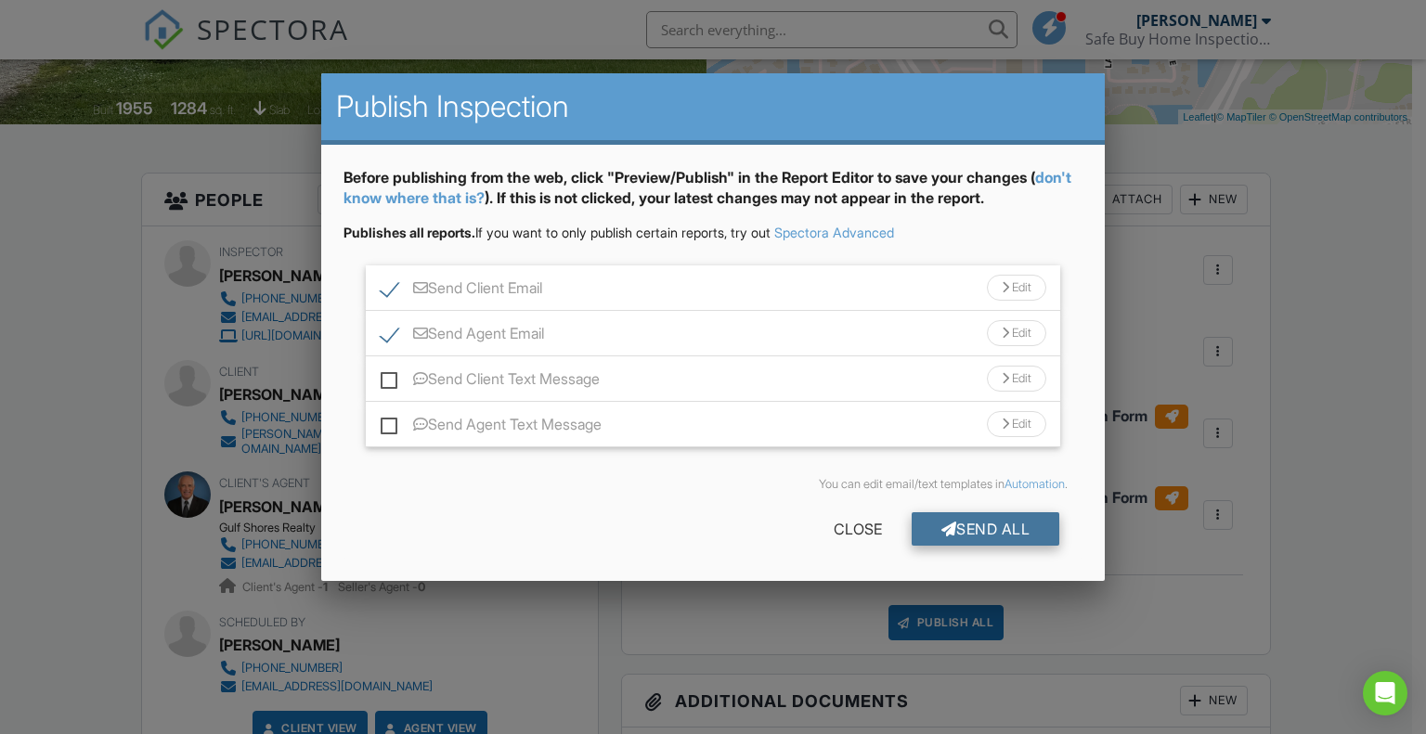
click at [965, 533] on div "Send All" at bounding box center [986, 529] width 149 height 33
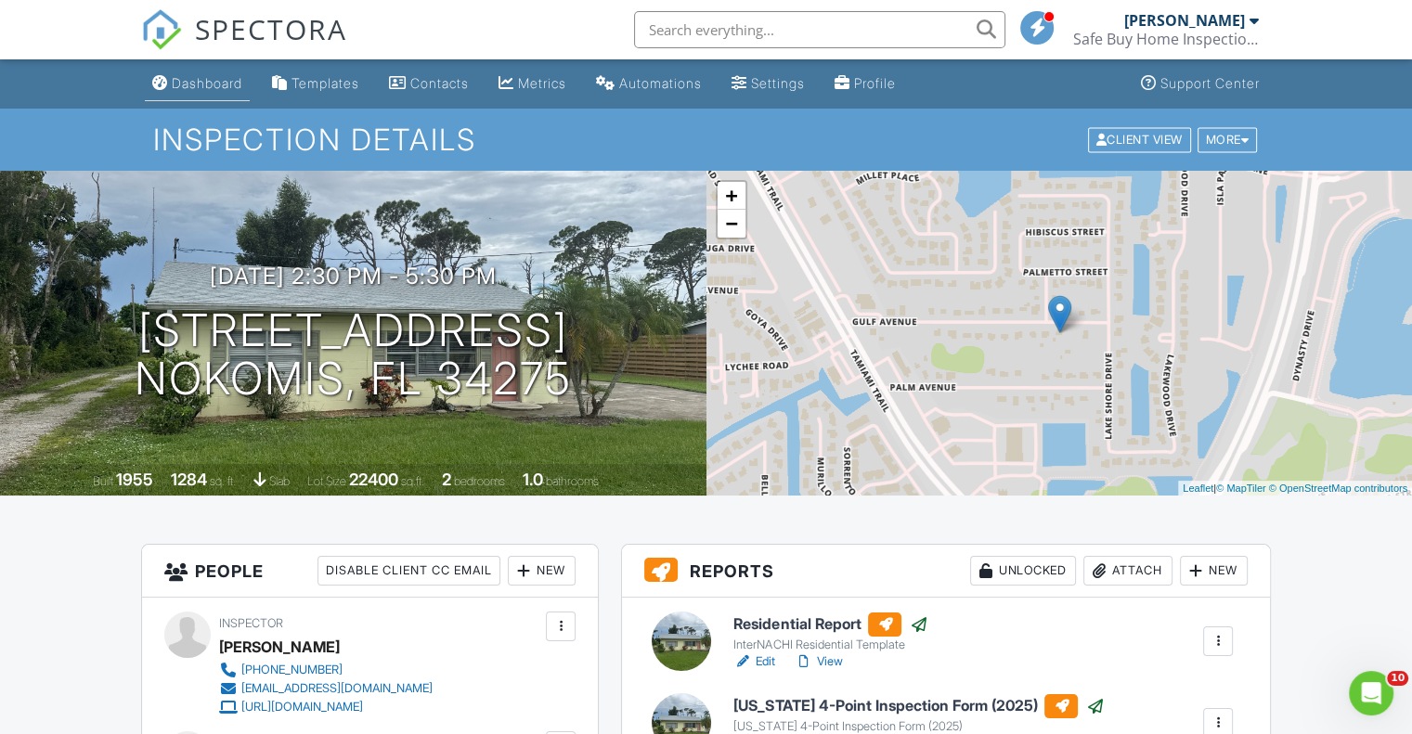
click at [218, 82] on div "Dashboard" at bounding box center [207, 83] width 71 height 16
